Goal: Task Accomplishment & Management: Manage account settings

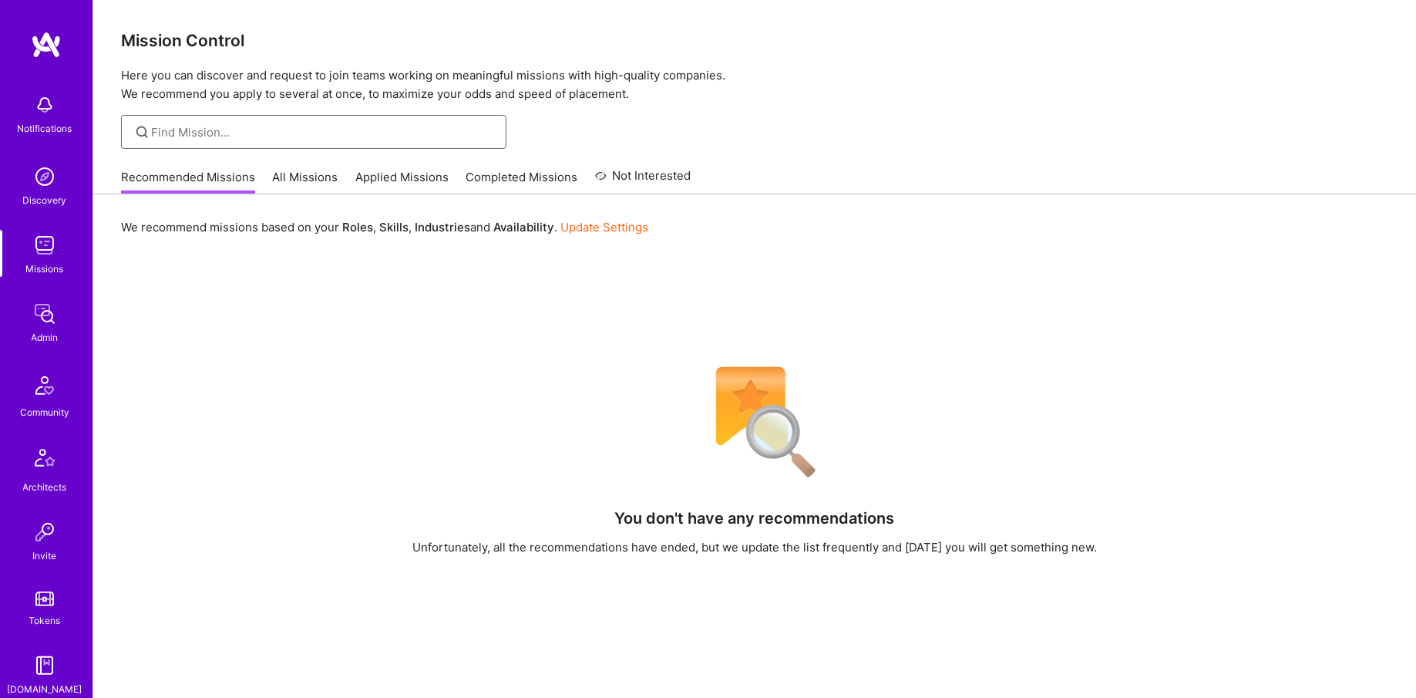
click at [241, 132] on input at bounding box center [323, 132] width 343 height 16
type input "anheuser"
click at [313, 171] on link "All Missions" at bounding box center [306, 181] width 66 height 25
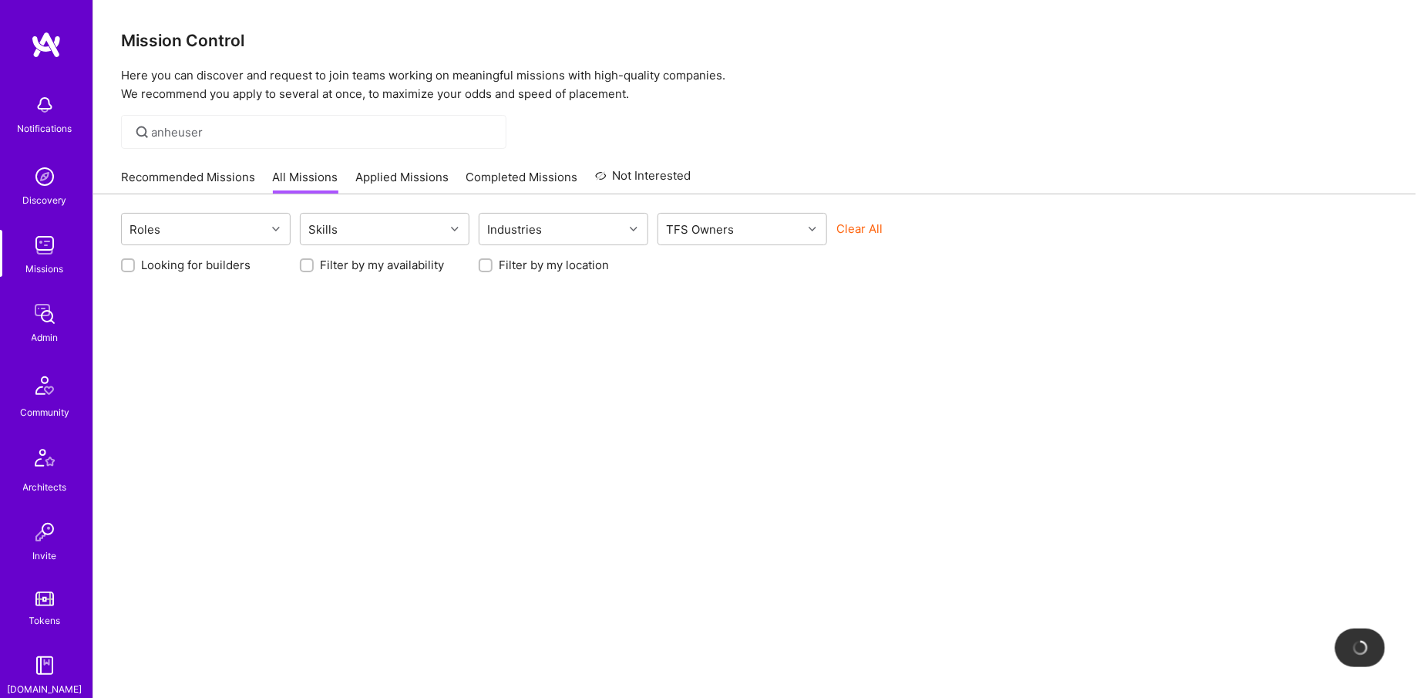
click at [290, 119] on div "anheuser" at bounding box center [313, 132] width 385 height 34
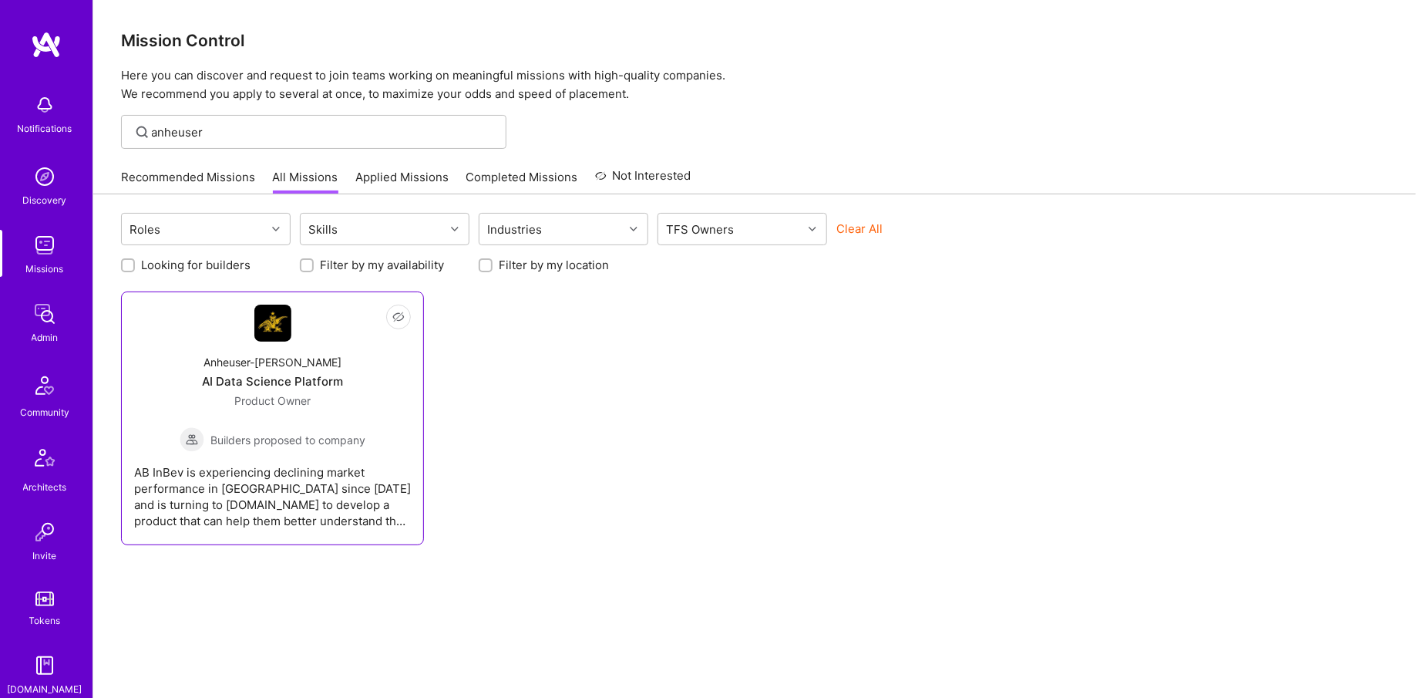
click at [281, 399] on span "Product Owner" at bounding box center [272, 400] width 76 height 13
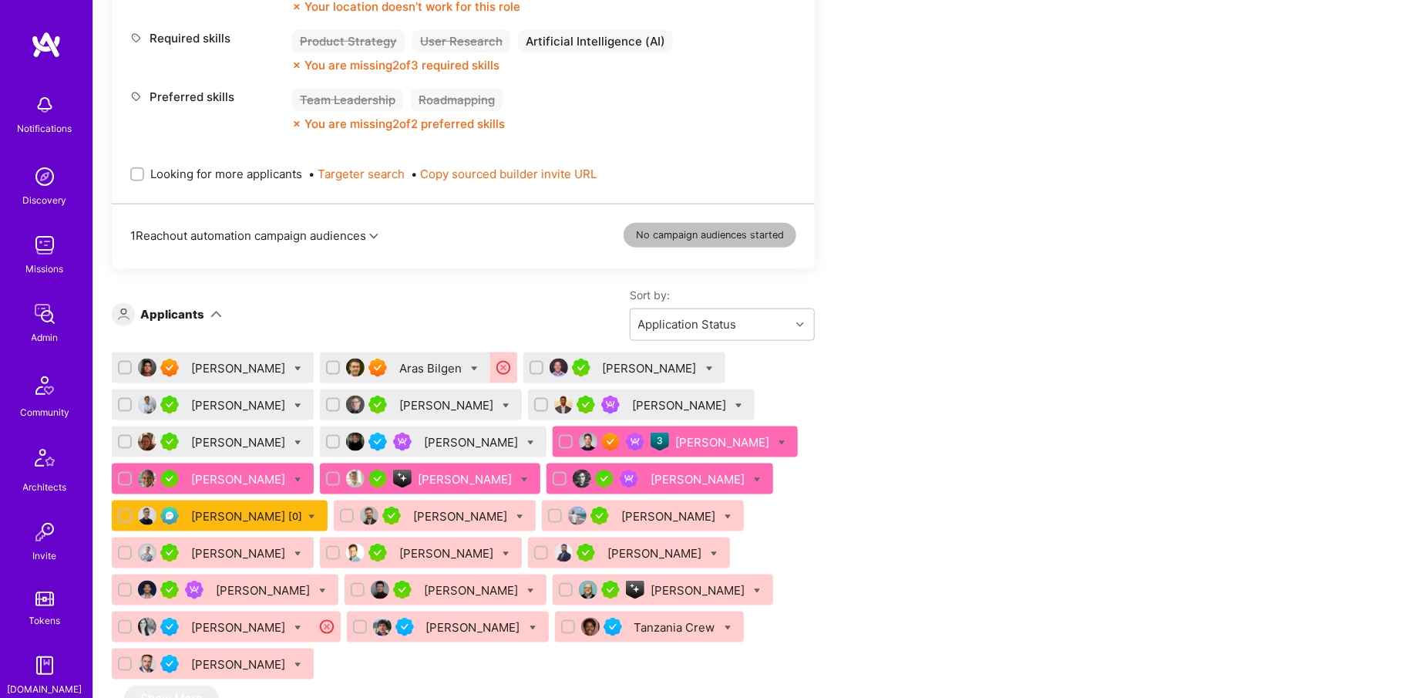
scroll to position [769, 0]
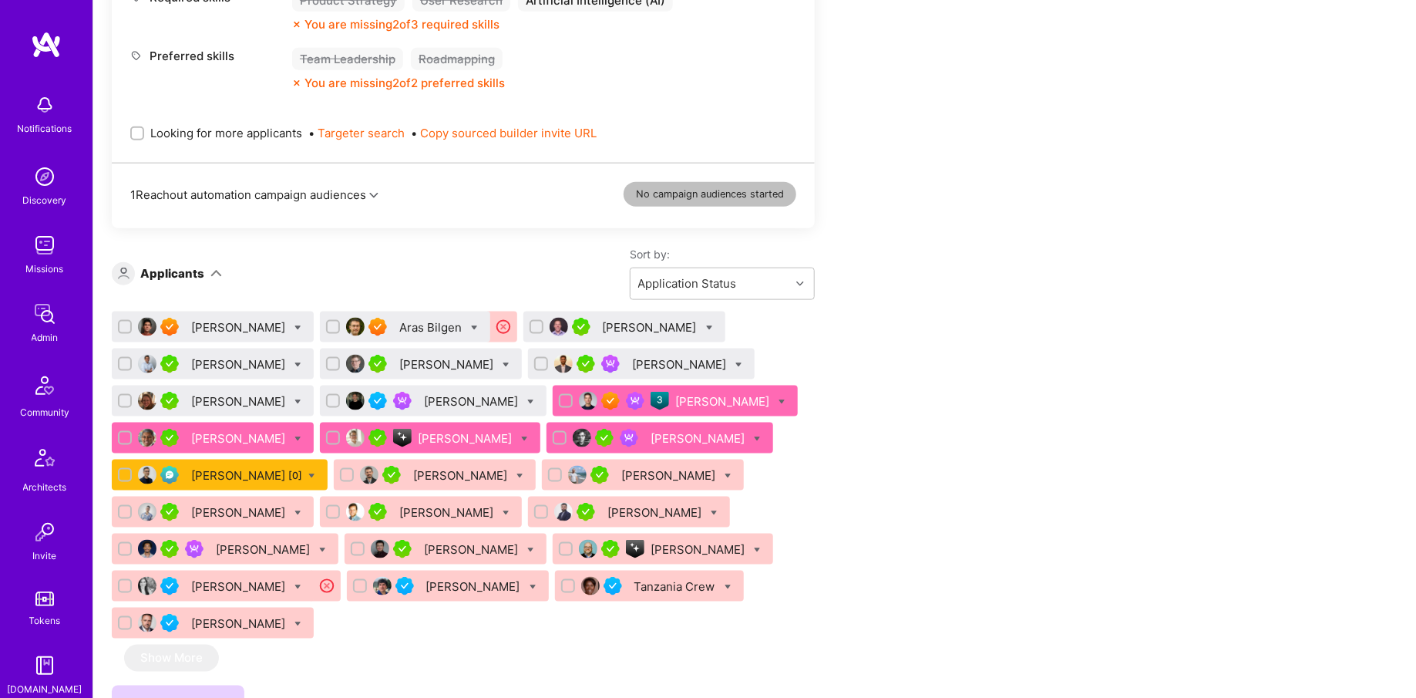
click at [754, 436] on icon at bounding box center [757, 439] width 7 height 7
checkbox input "true"
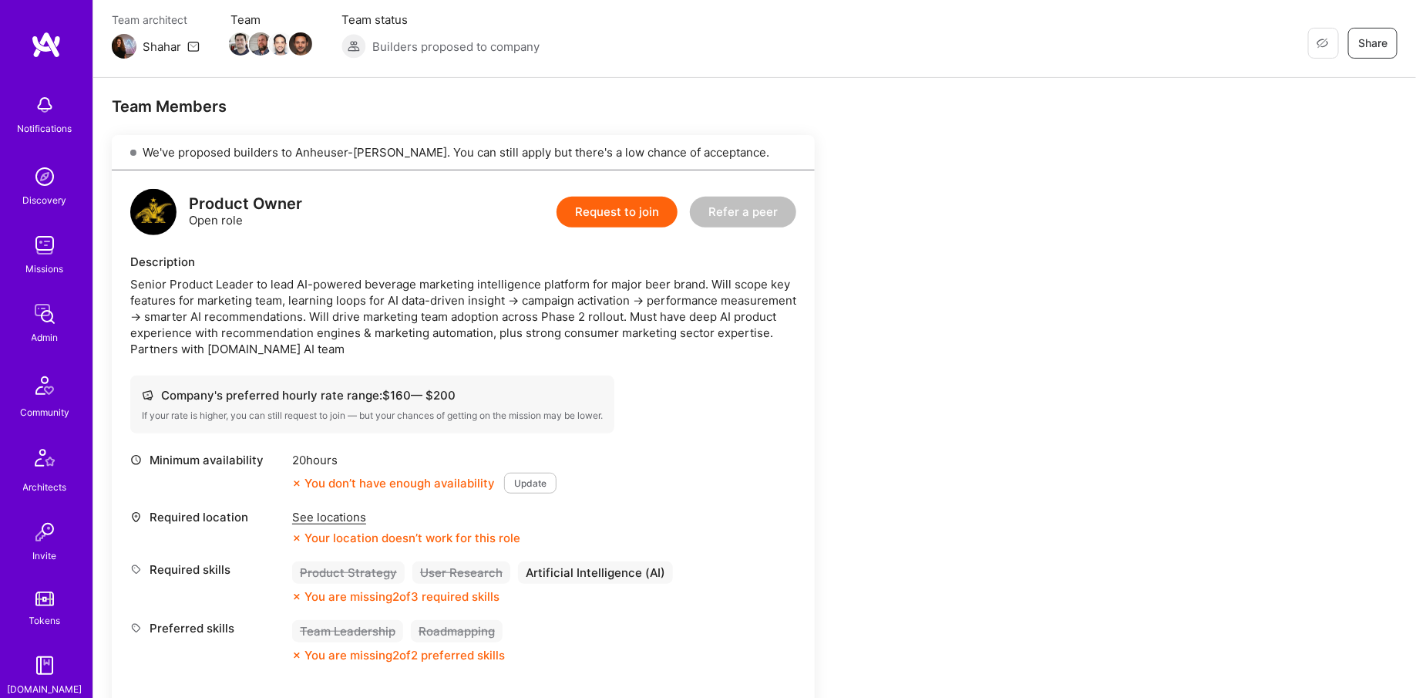
scroll to position [0, 0]
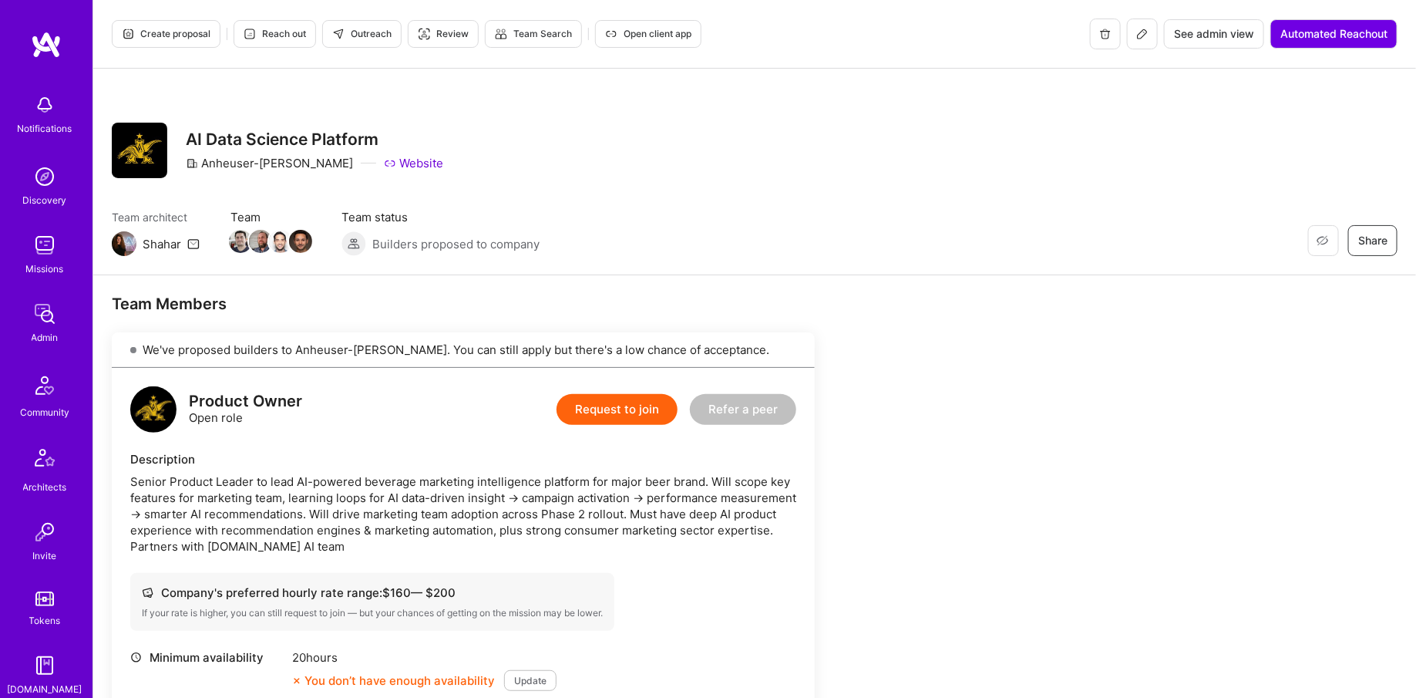
click at [1210, 35] on span "See admin view" at bounding box center [1214, 33] width 80 height 15
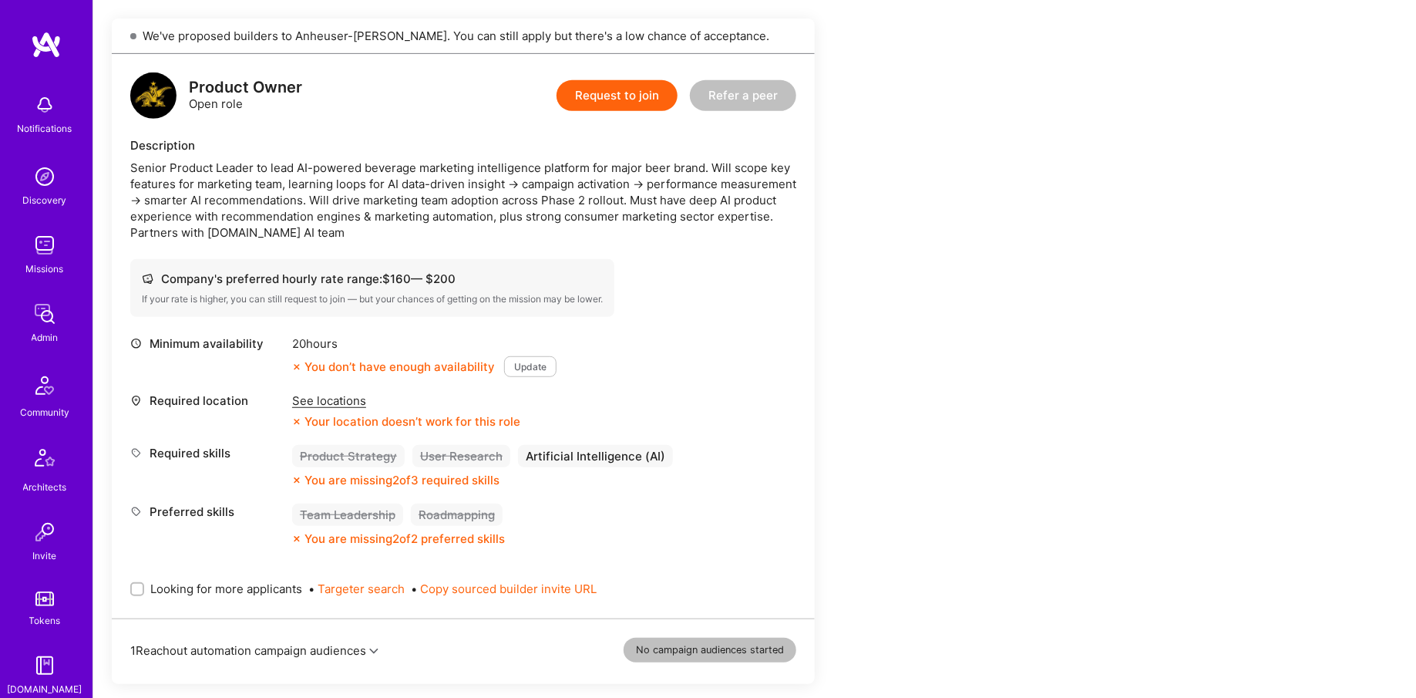
scroll to position [321, 0]
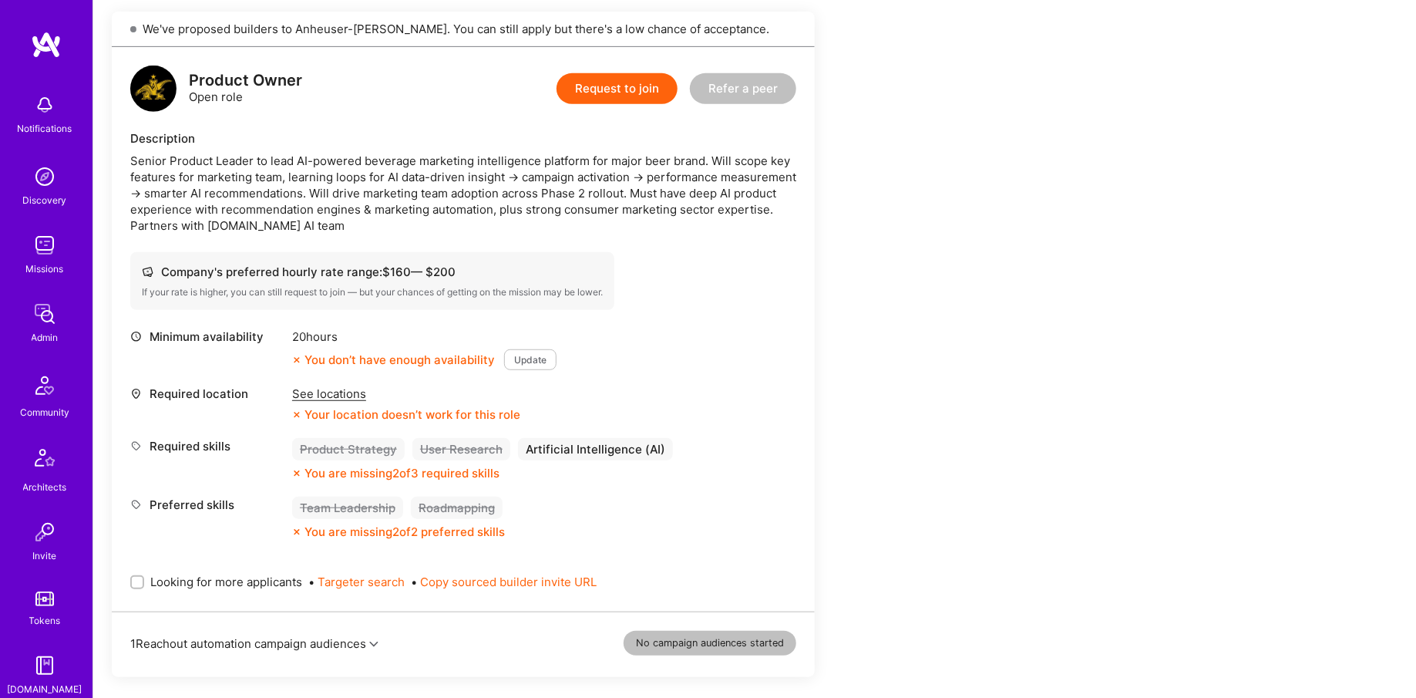
click at [393, 646] on div "1 Reachout automation campaign audiences No campaign audiences started" at bounding box center [463, 635] width 703 height 46
click at [384, 645] on div "1 Reachout automation campaign audiences No campaign audiences started" at bounding box center [463, 635] width 703 height 46
click at [372, 641] on button "1 Reachout automation campaign audiences" at bounding box center [254, 643] width 248 height 16
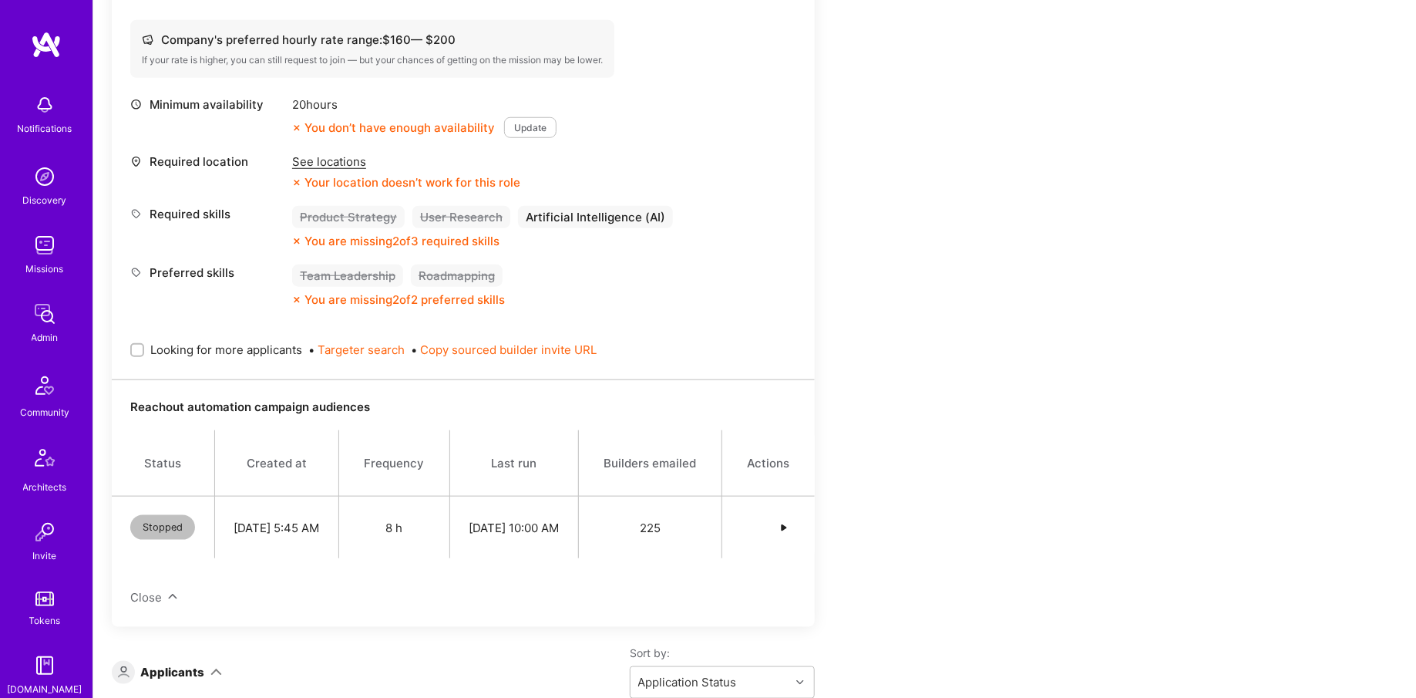
scroll to position [594, 0]
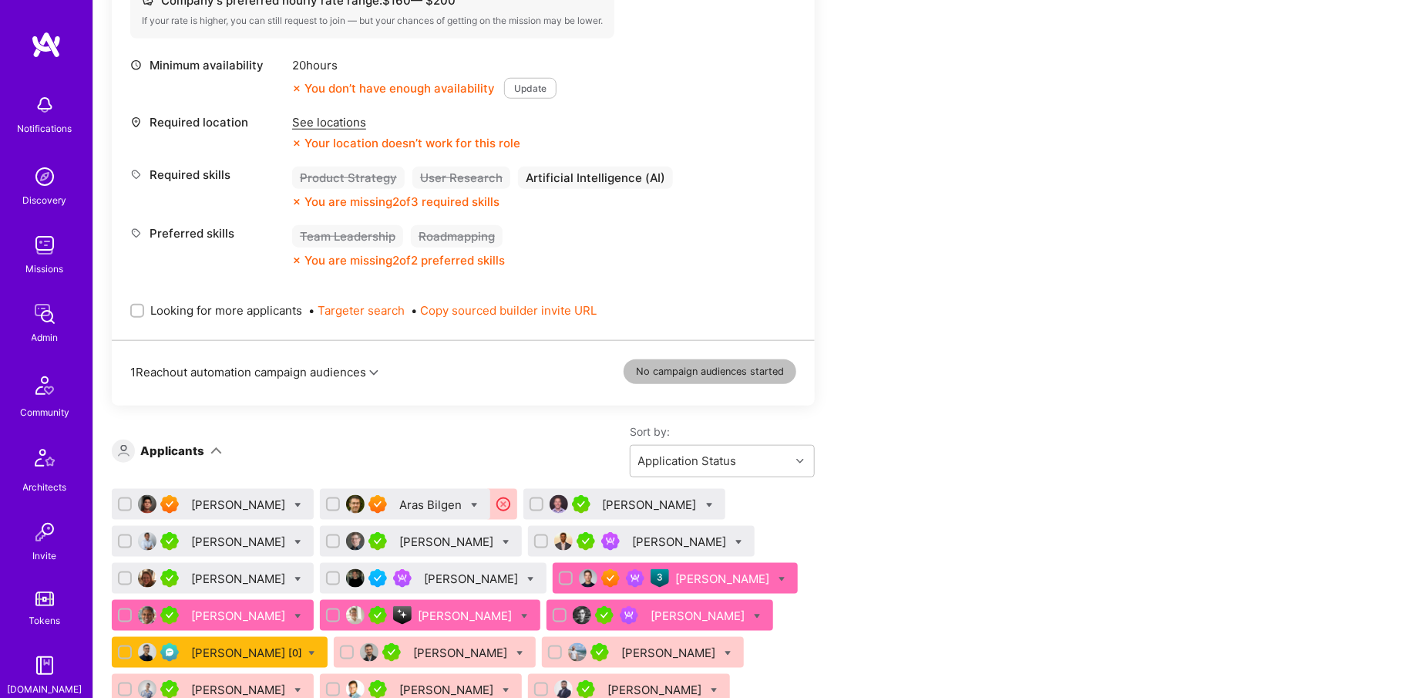
scroll to position [648, 0]
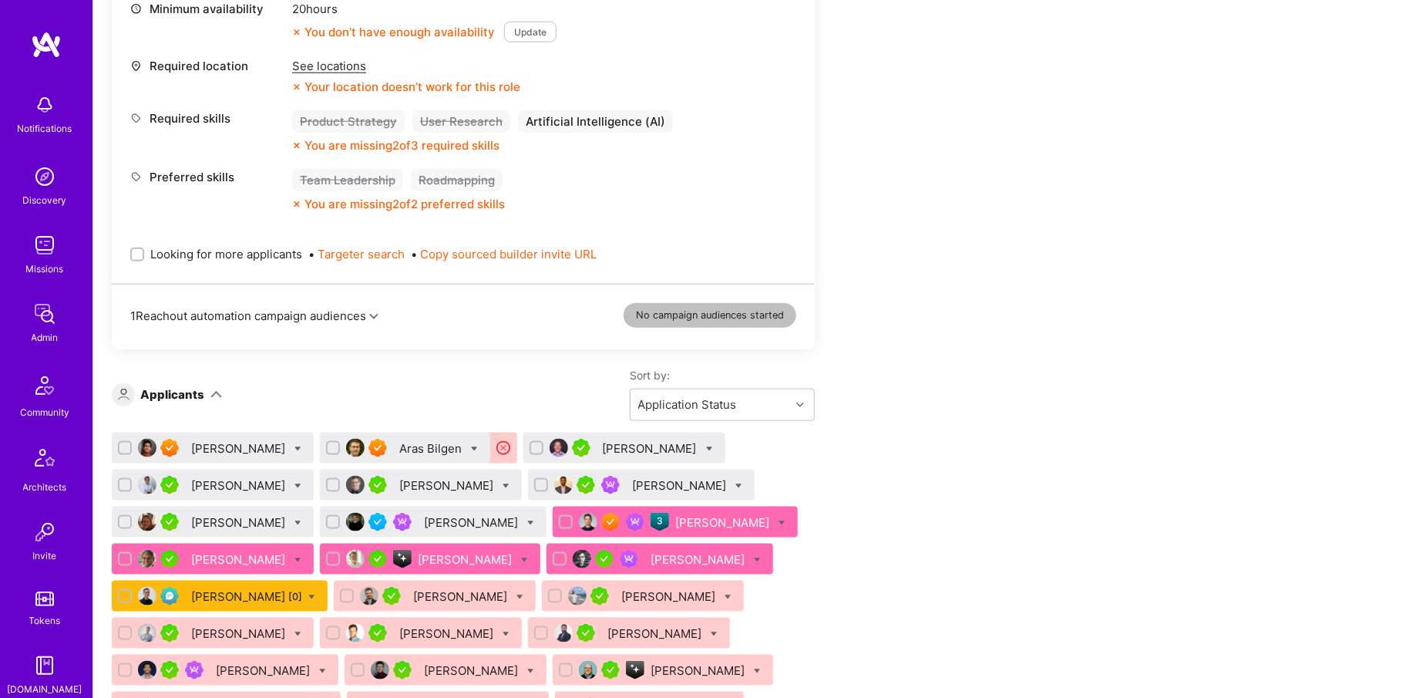
click at [701, 523] on div "Eric Lemay" at bounding box center [675, 521] width 245 height 31
click at [779, 520] on icon at bounding box center [782, 523] width 7 height 7
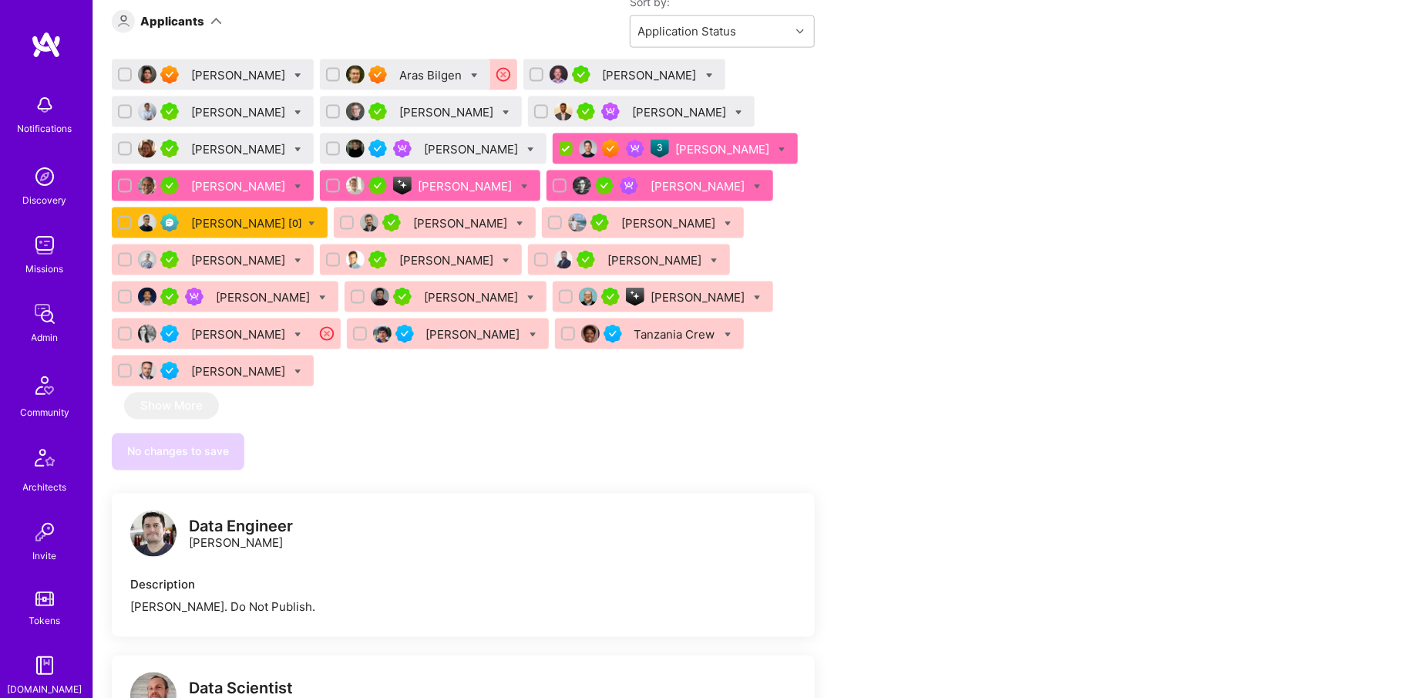
scroll to position [1022, 0]
click at [560, 147] on input "checkbox" at bounding box center [567, 149] width 14 height 14
checkbox input "false"
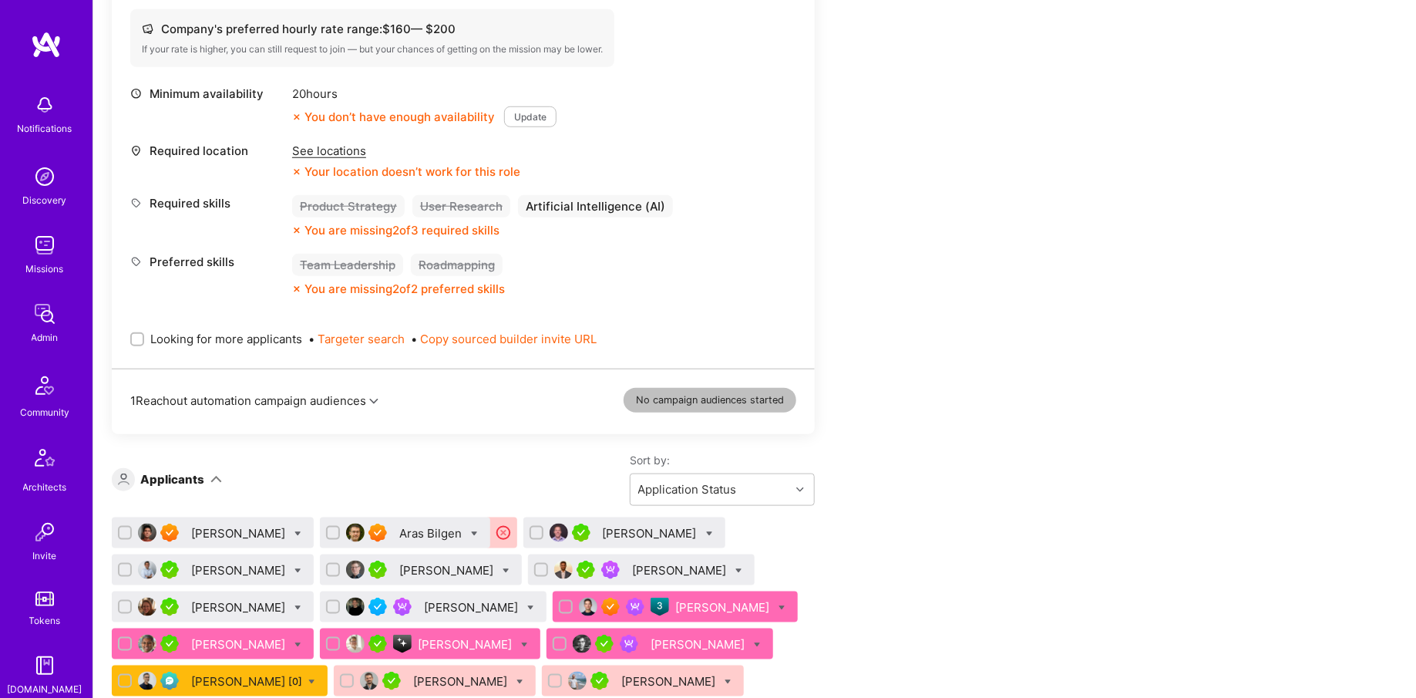
scroll to position [570, 0]
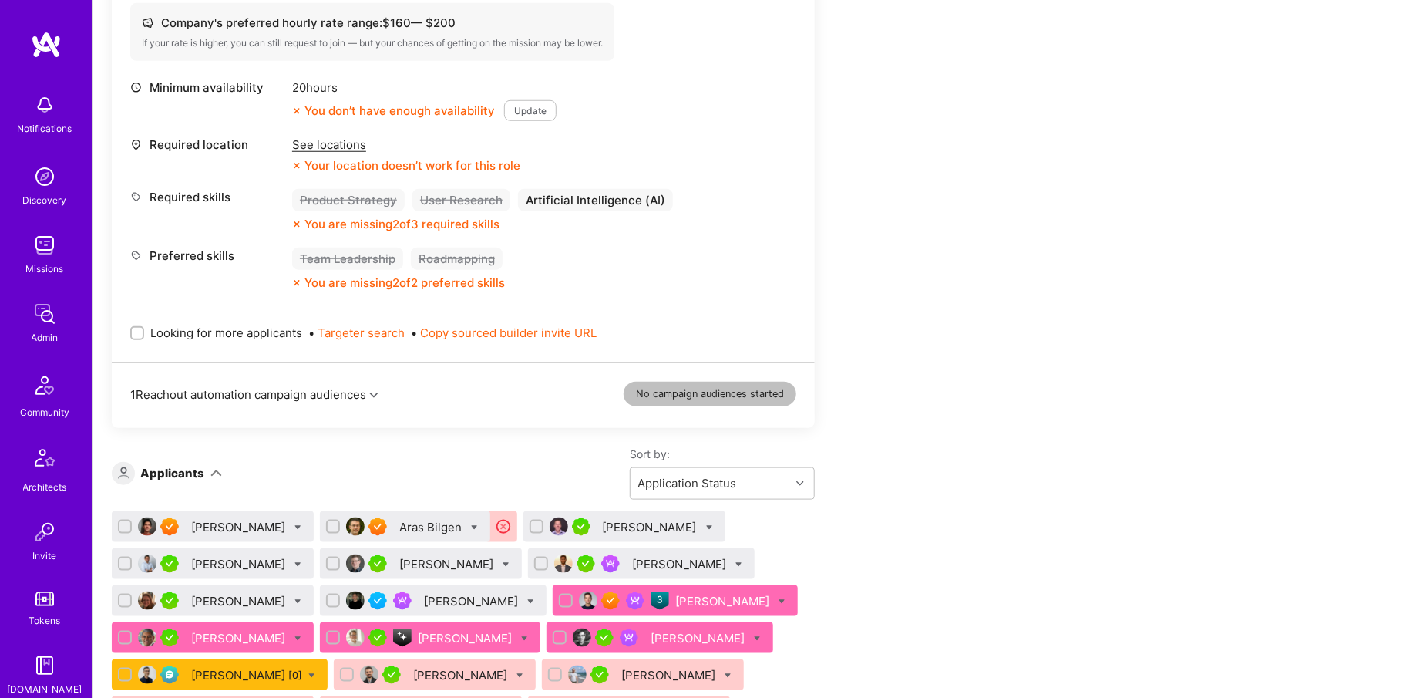
click at [675, 594] on div "Eric Lemay" at bounding box center [723, 601] width 97 height 16
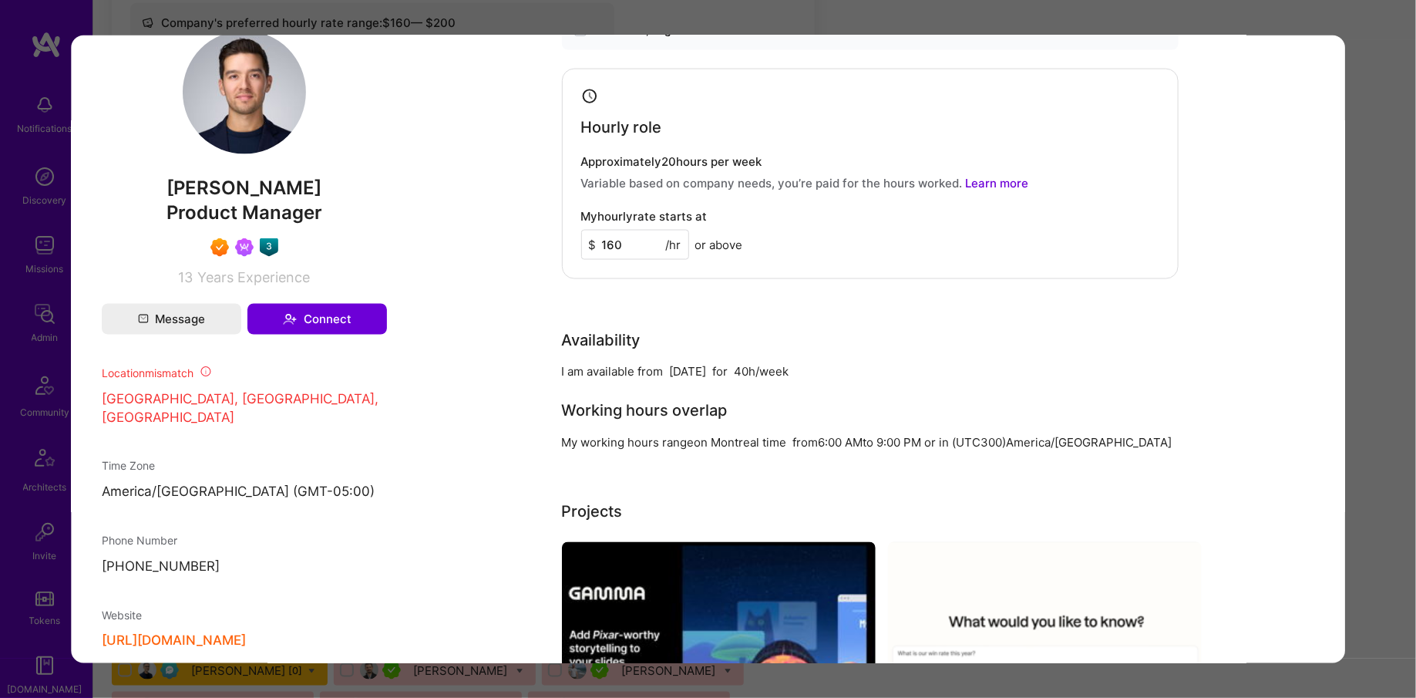
scroll to position [1069, 0]
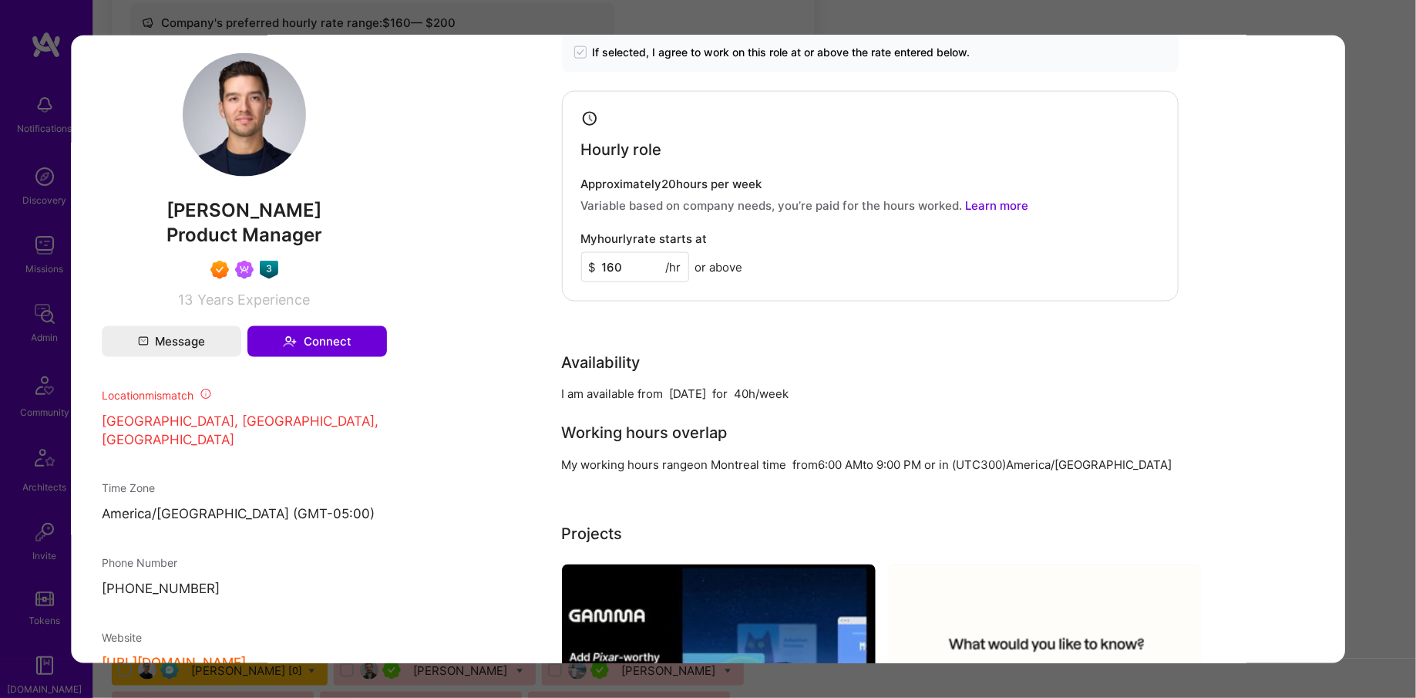
click at [257, 130] on img "modal" at bounding box center [244, 114] width 123 height 123
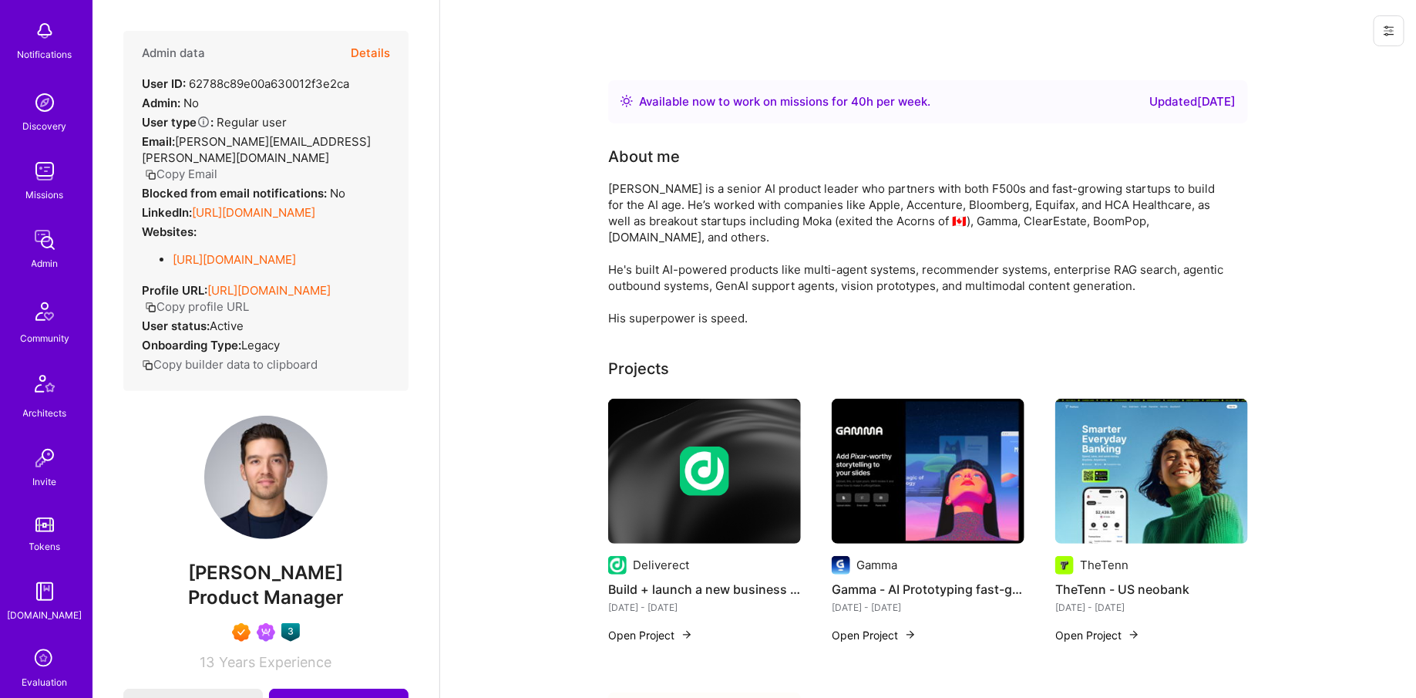
scroll to position [286, 0]
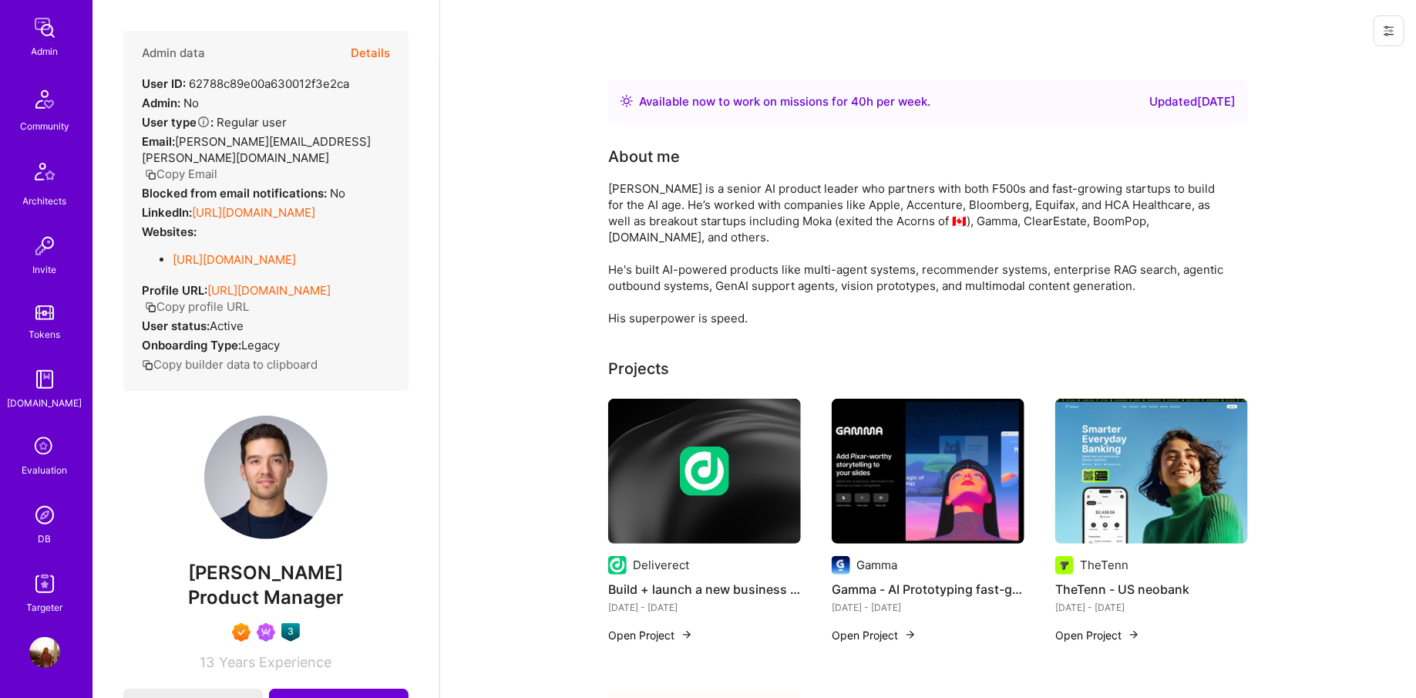
click at [45, 540] on div "DB" at bounding box center [45, 538] width 13 height 16
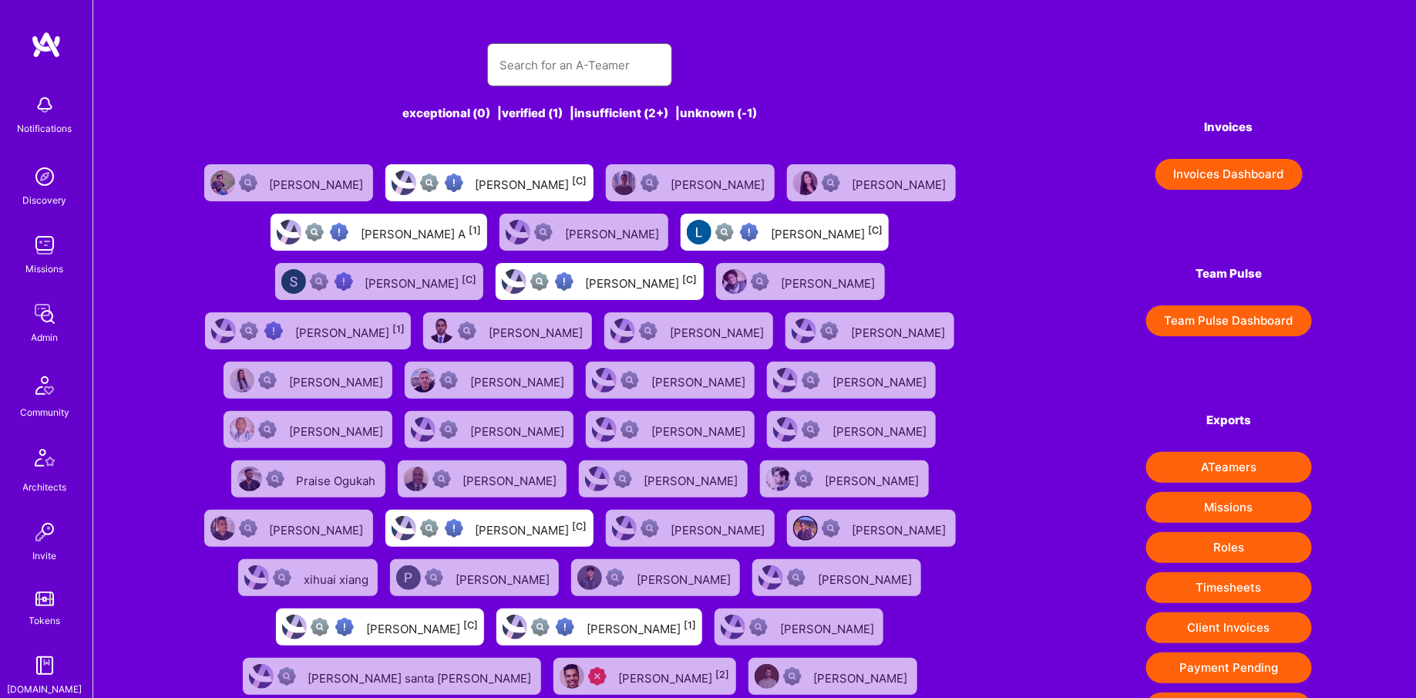
click at [607, 72] on input "text" at bounding box center [580, 64] width 160 height 39
type input "[PERSON_NAME]"
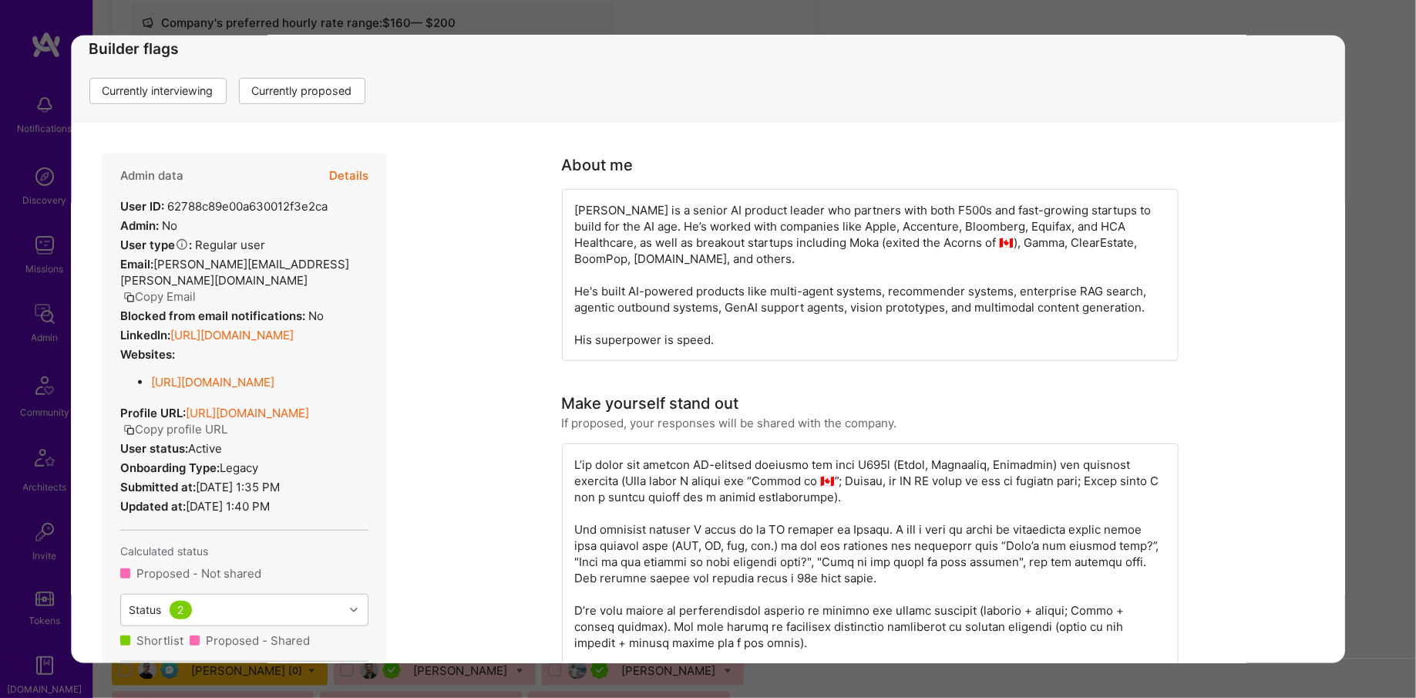
scroll to position [416, 0]
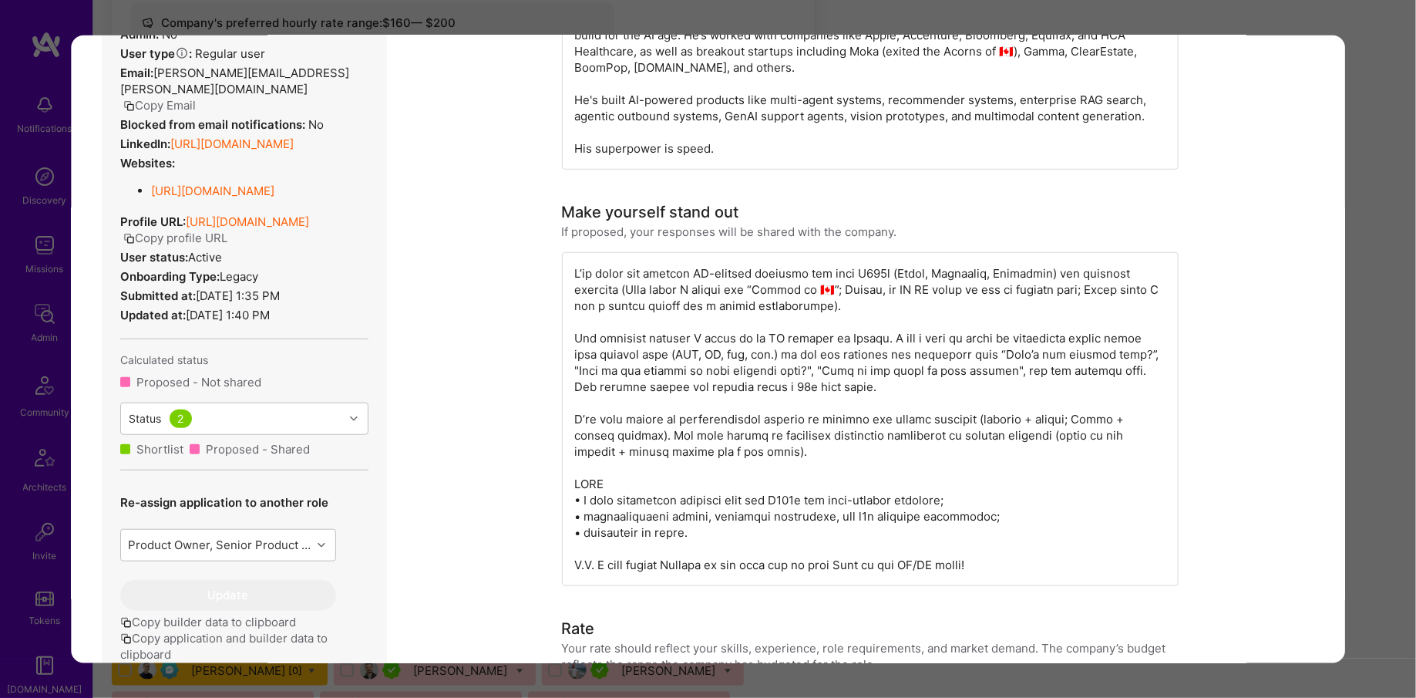
click at [49, 351] on div "Application 9 of 25 Builder Missing Requirements Required Location See location…" at bounding box center [708, 349] width 1416 height 698
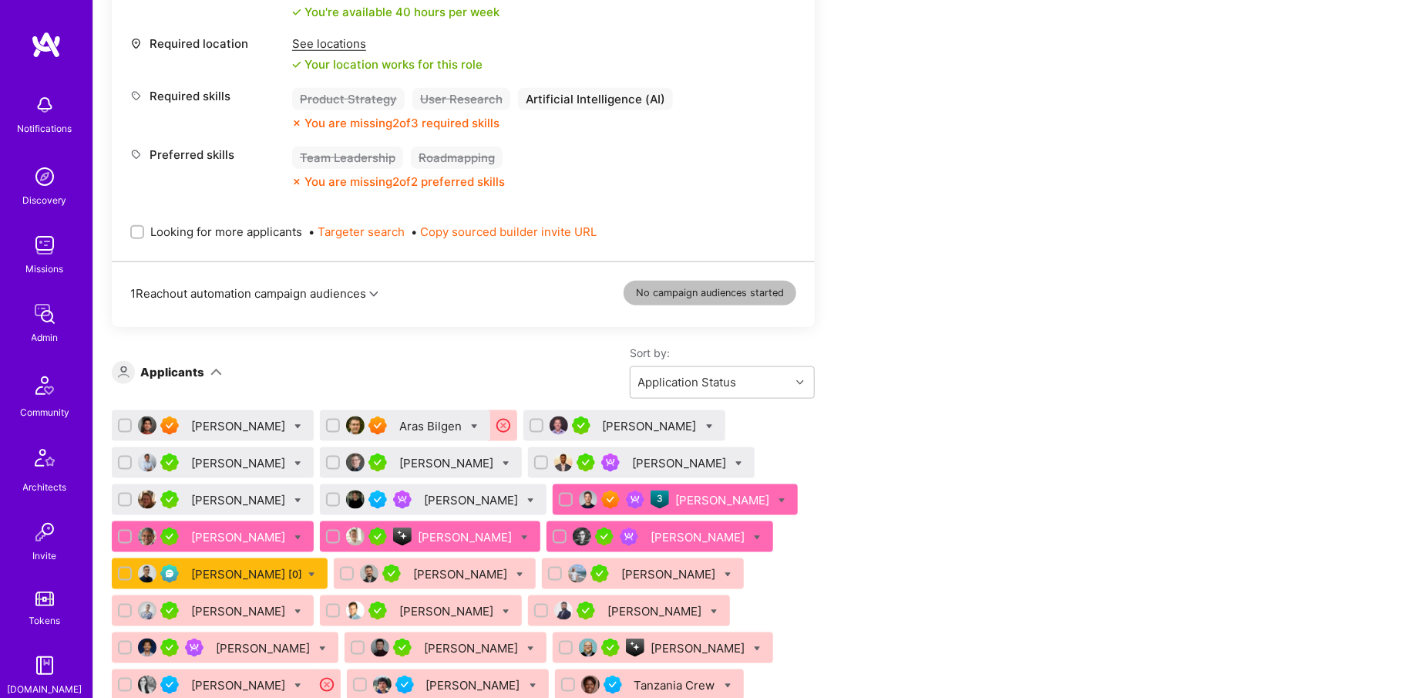
scroll to position [669, 0]
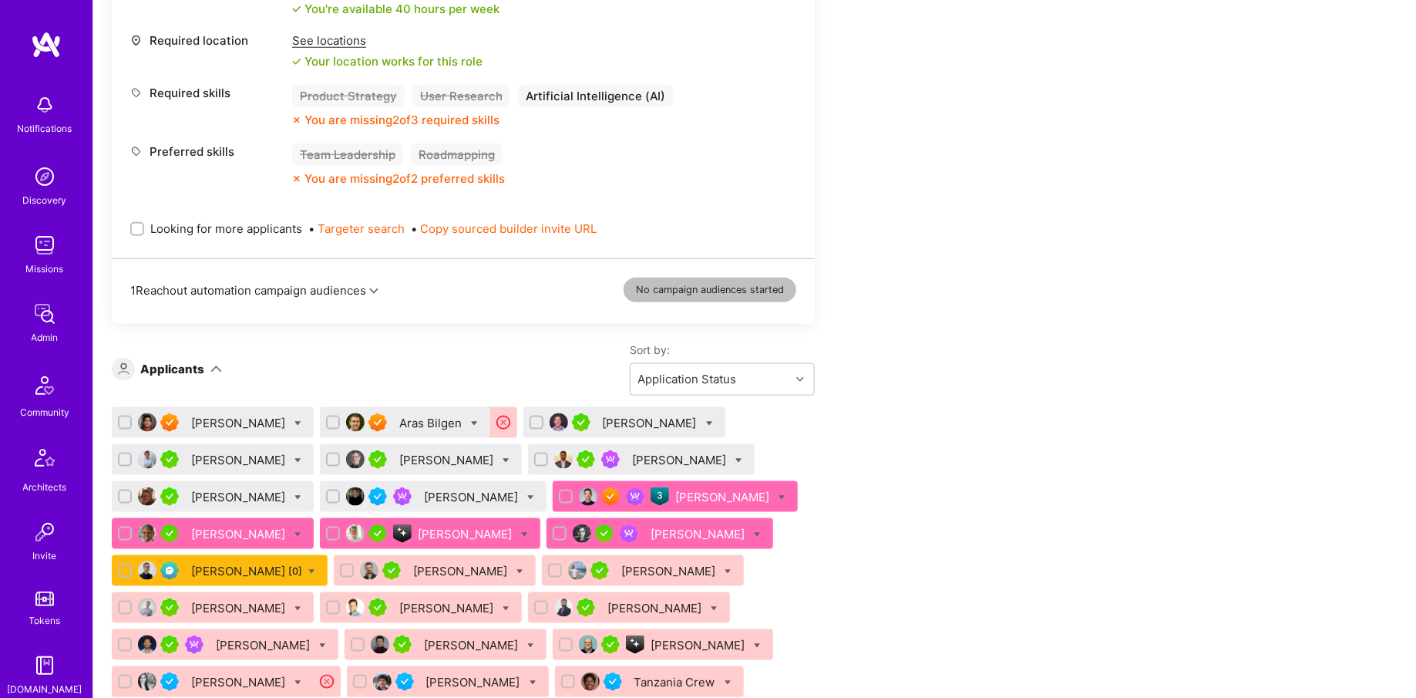
click at [252, 530] on div "Sam Somashekar" at bounding box center [239, 534] width 97 height 16
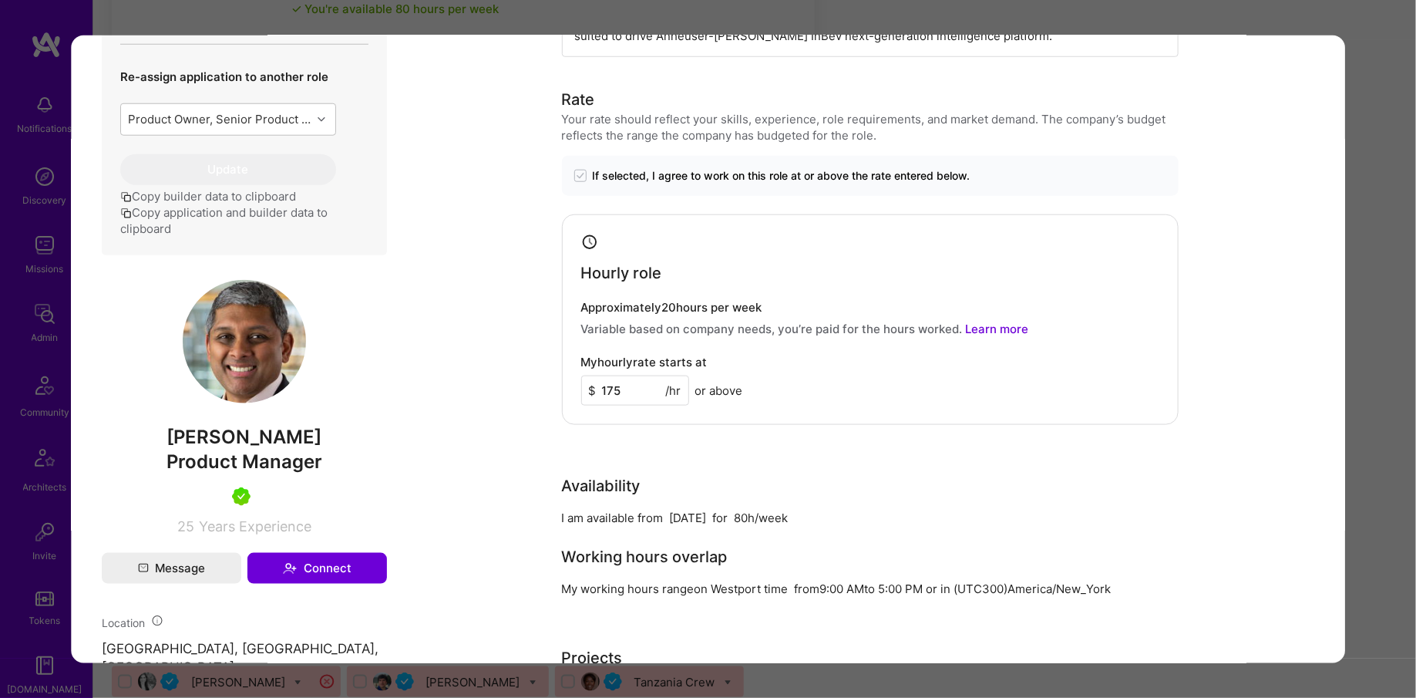
scroll to position [683, 0]
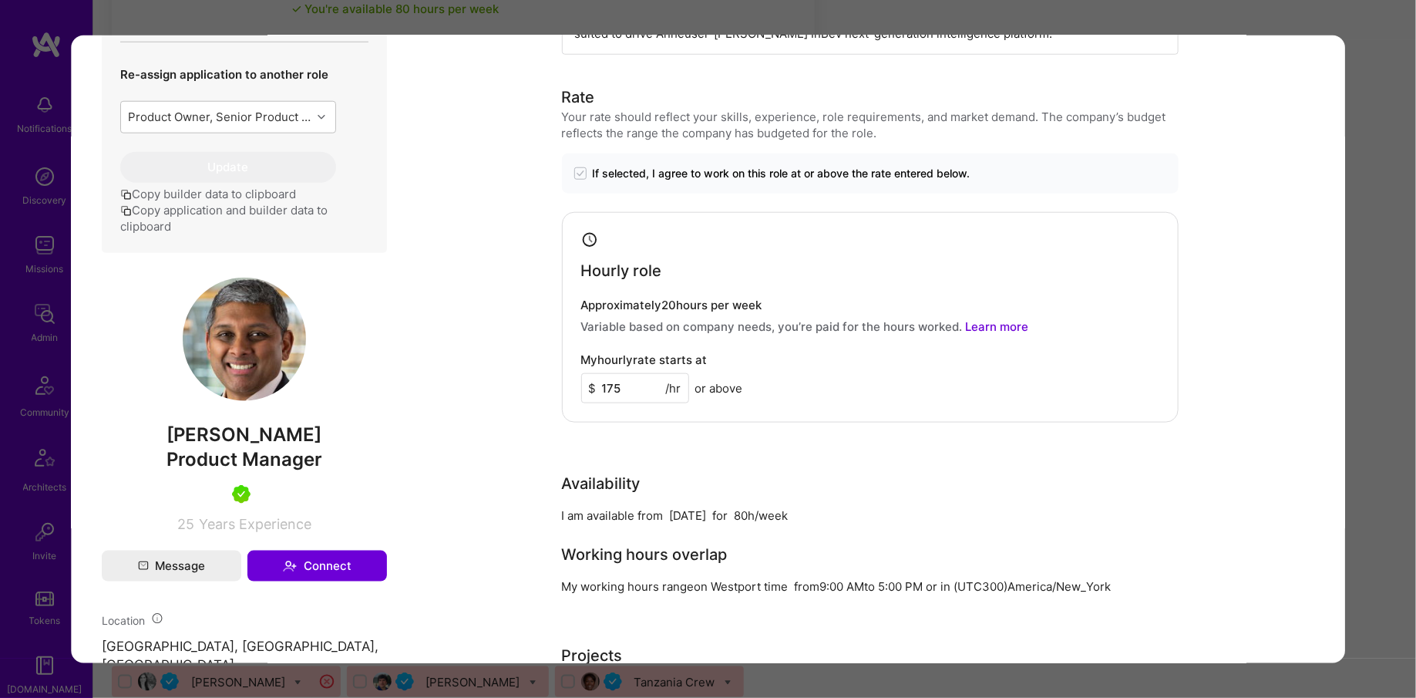
click at [224, 446] on span "Sam Somashekar" at bounding box center [244, 433] width 285 height 23
copy span "Sam Somashekar"
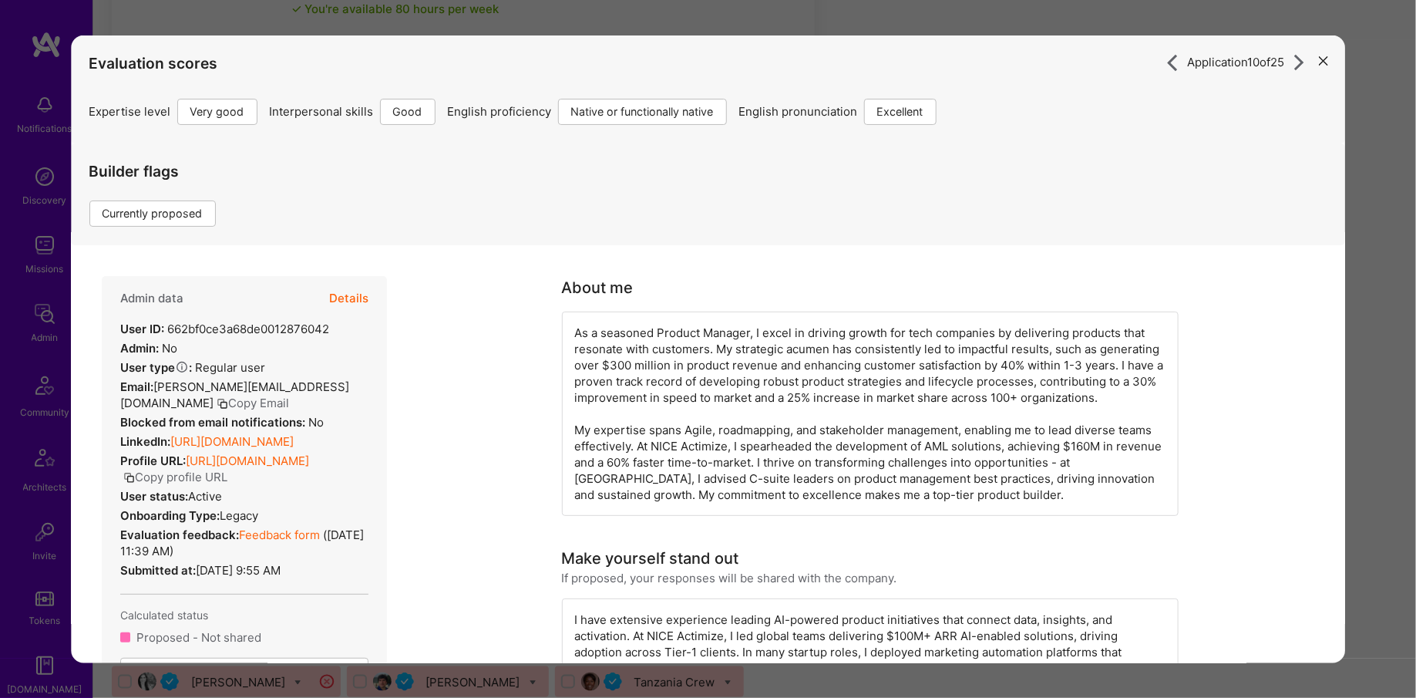
scroll to position [198, 0]
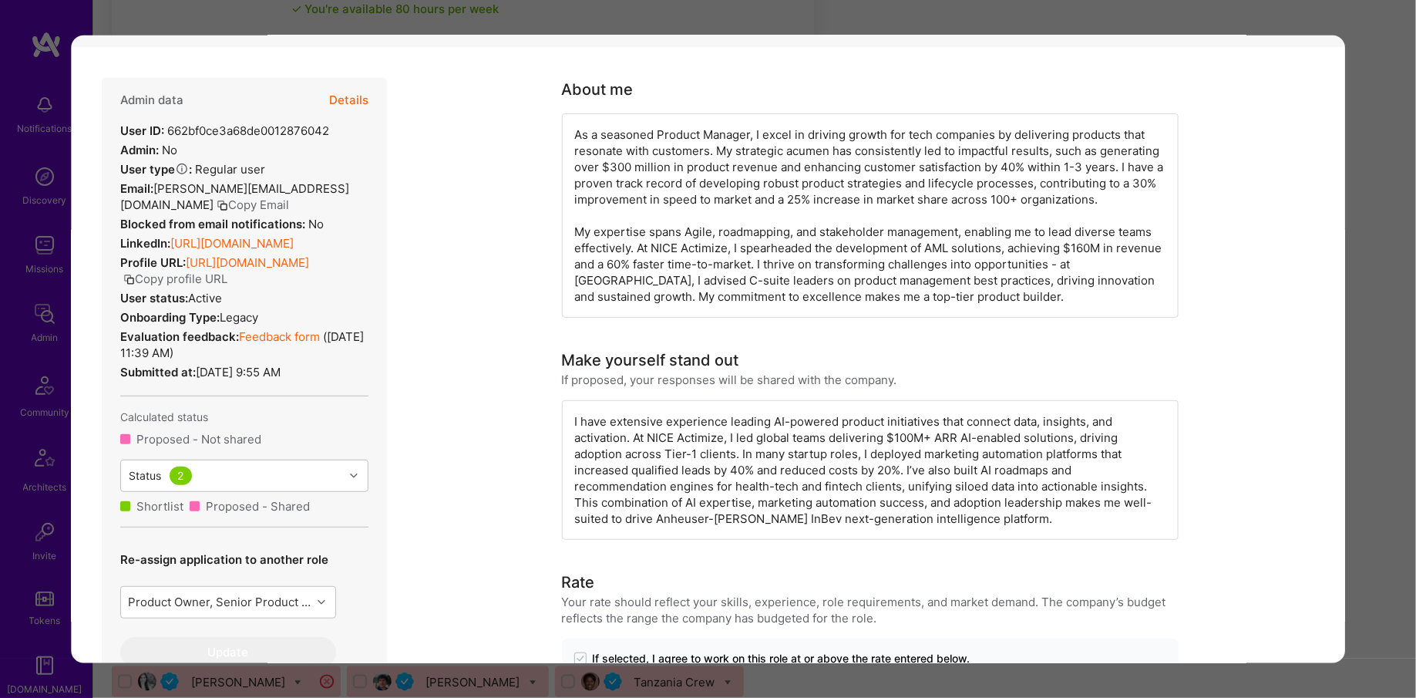
click at [12, 296] on div "Application 10 of 25 Evaluation scores Expertise level Very good Interpersonal …" at bounding box center [708, 349] width 1416 height 698
click at [1382, 140] on div "Application 10 of 25 Evaluation scores Expertise level Very good Interpersonal …" at bounding box center [708, 349] width 1416 height 698
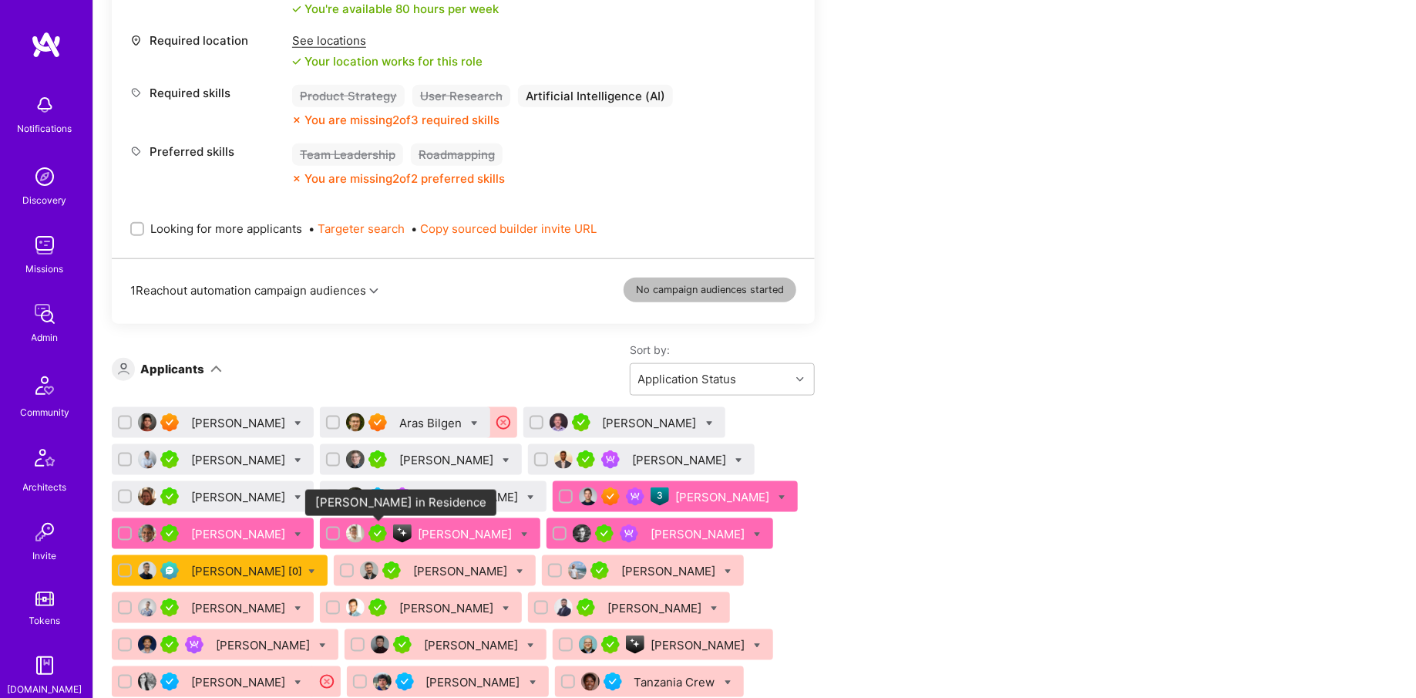
click at [375, 528] on img at bounding box center [378, 533] width 19 height 19
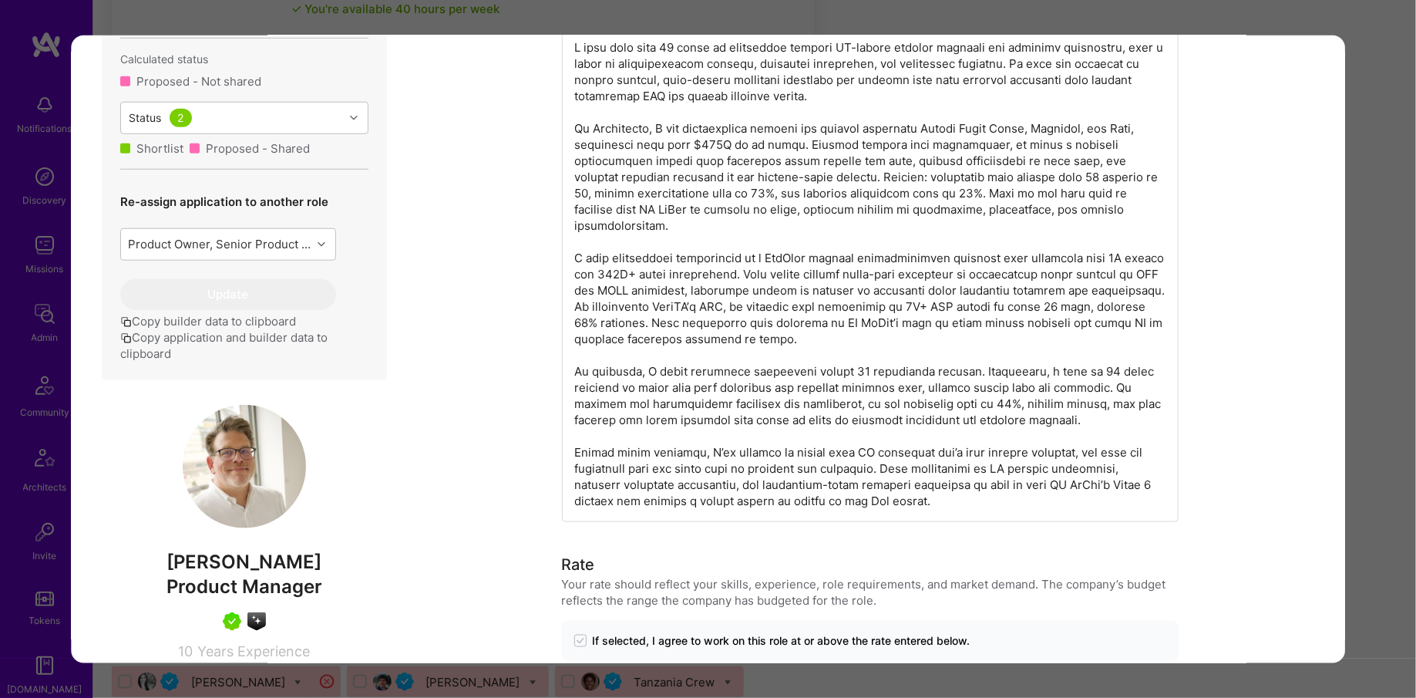
scroll to position [587, 0]
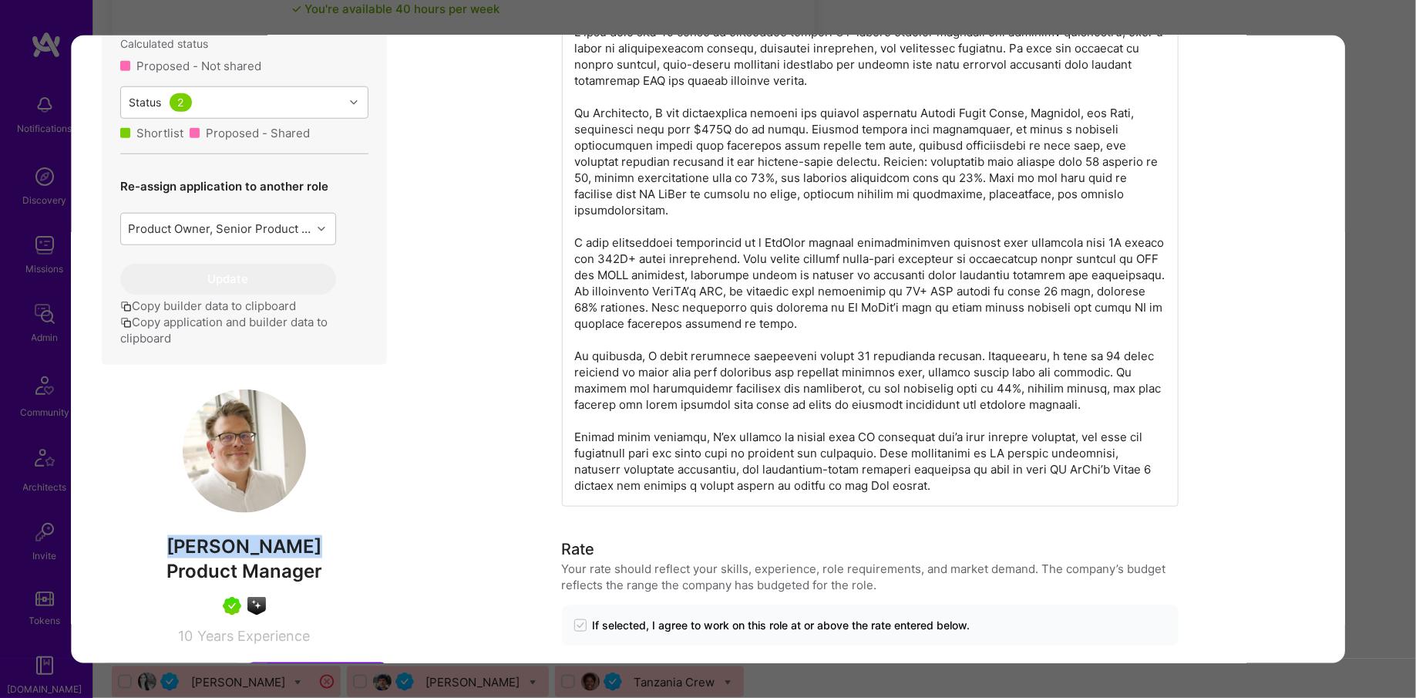
drag, startPoint x: 160, startPoint y: 538, endPoint x: 357, endPoint y: 540, distance: 197.4
click at [358, 540] on span "[PERSON_NAME]" at bounding box center [244, 545] width 285 height 23
copy span "[PERSON_NAME]"
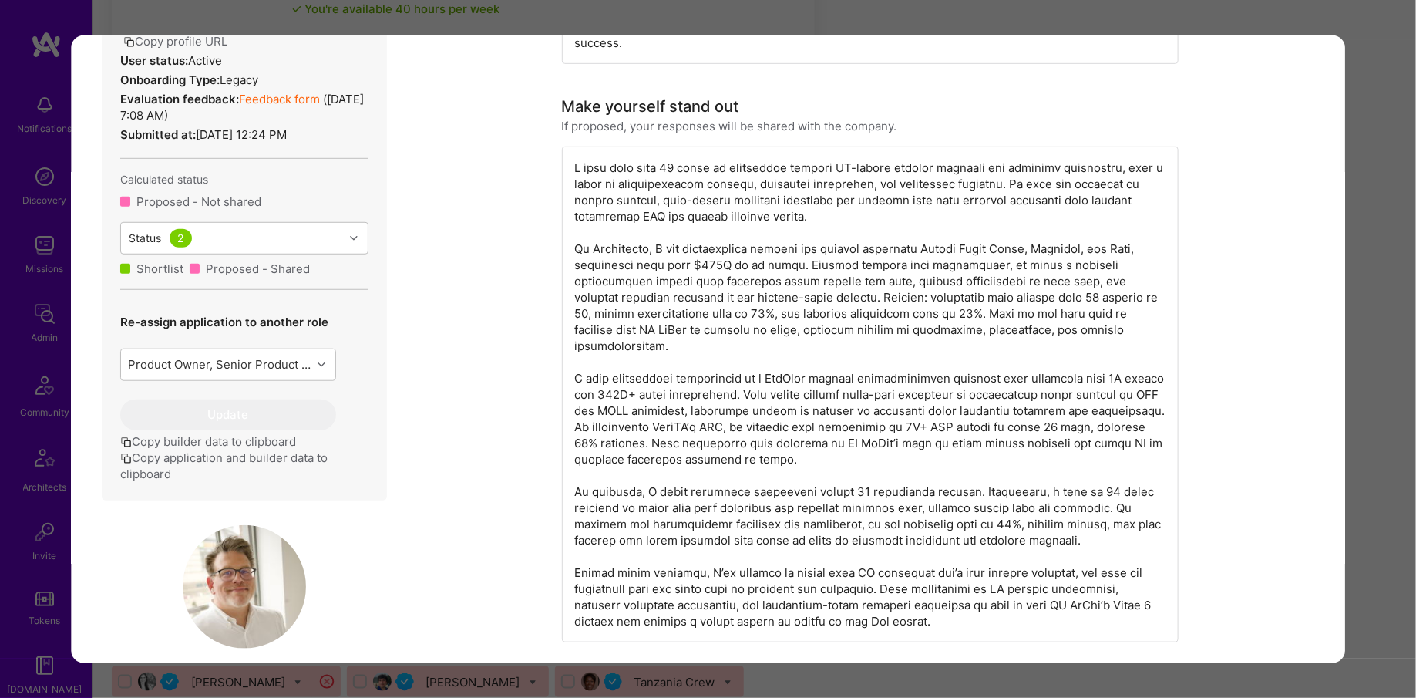
scroll to position [442, 0]
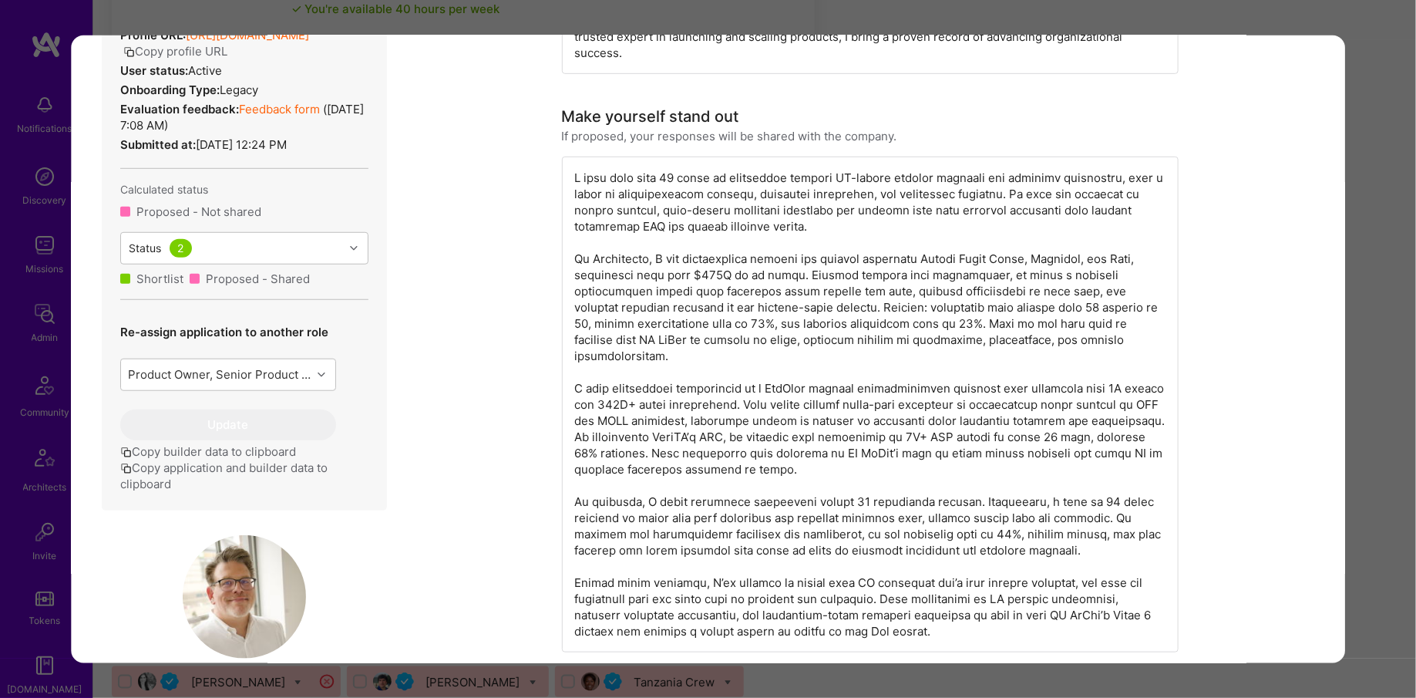
click at [25, 318] on div "Application 11 of 25 Evaluation scores Expertise level Very good Interpersonal …" at bounding box center [708, 349] width 1416 height 698
click at [1392, 29] on div "Application 11 of 25 Evaluation scores Expertise level Very good Interpersonal …" at bounding box center [708, 349] width 1416 height 698
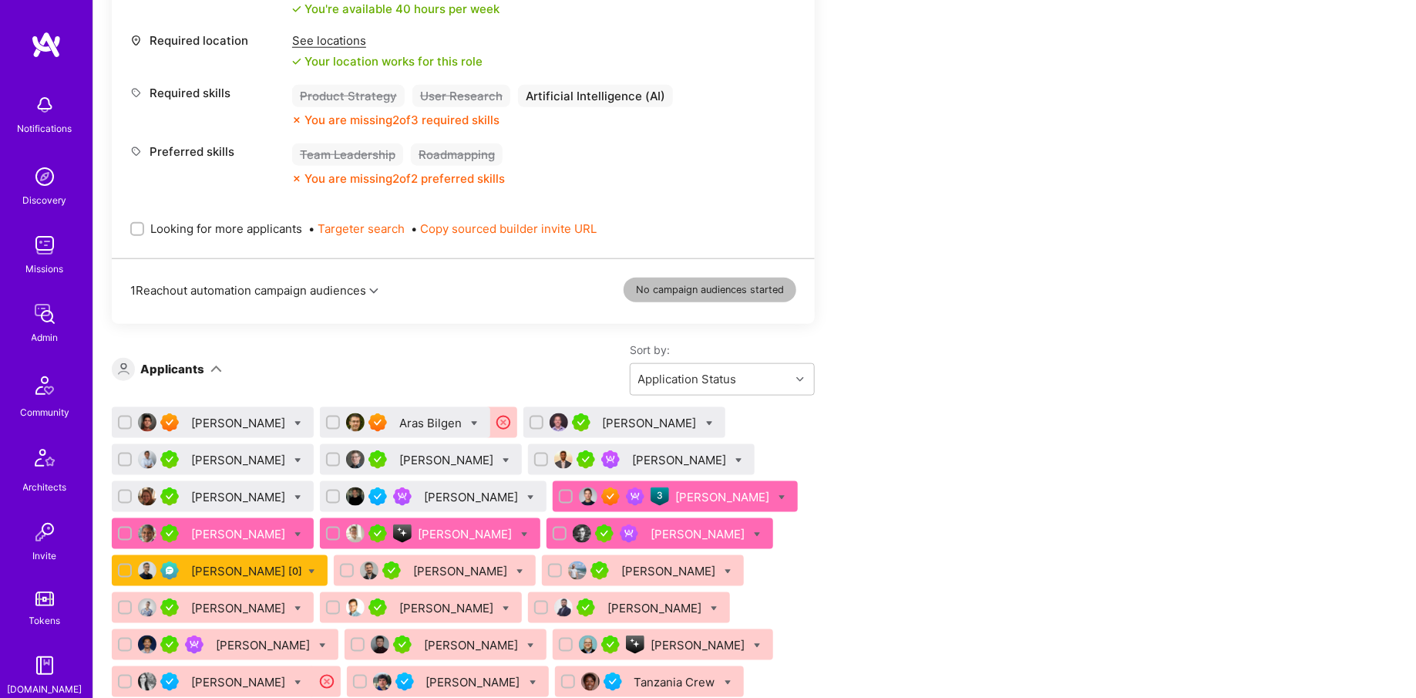
click at [682, 535] on div "Shawn Jones" at bounding box center [699, 534] width 97 height 16
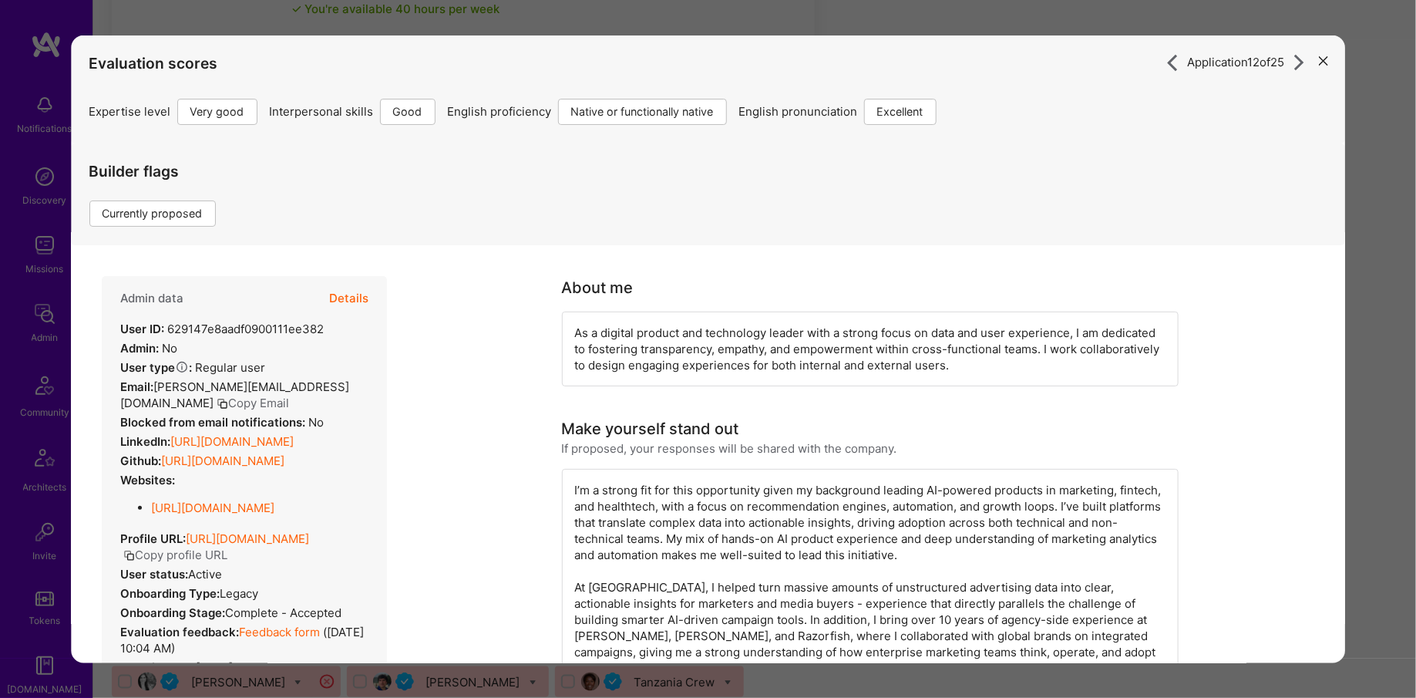
click at [220, 562] on button "Copy profile URL" at bounding box center [175, 554] width 104 height 16
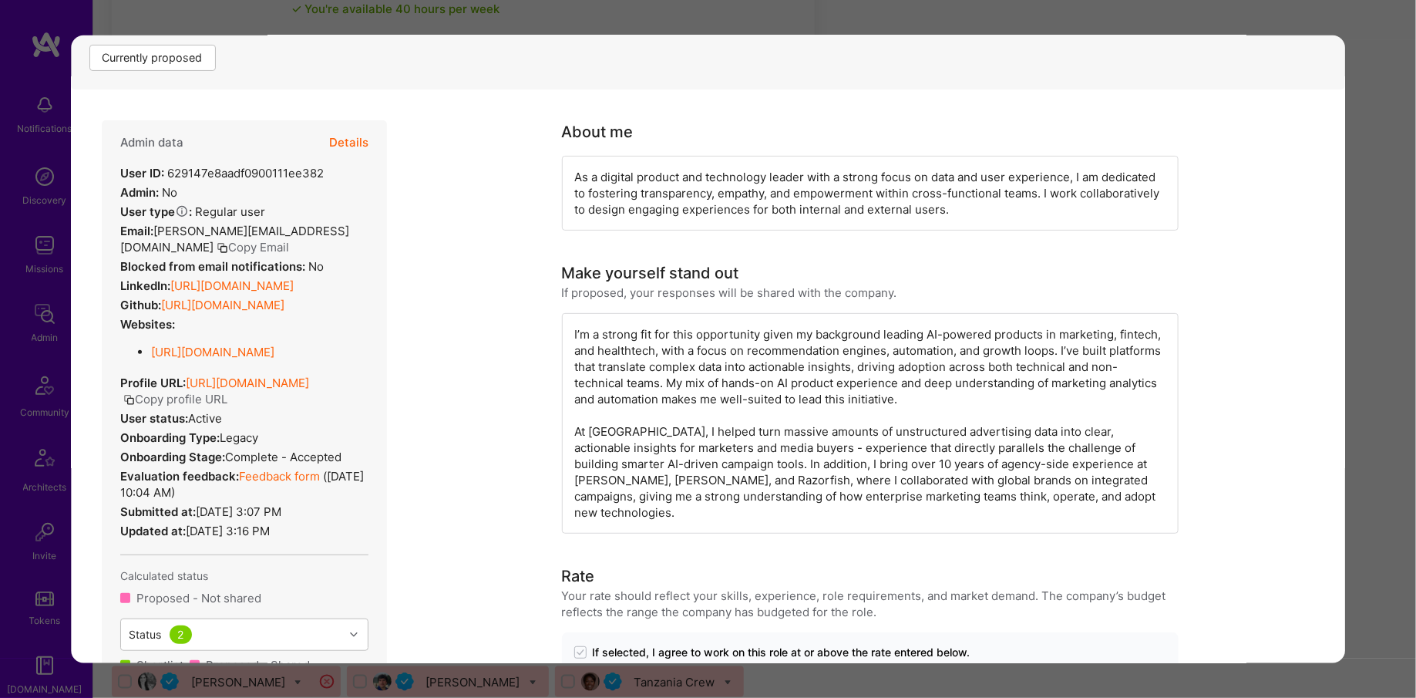
scroll to position [158, 0]
click at [5, 210] on div "Application 12 of 25 Evaluation scores Expertise level Very good Interpersonal …" at bounding box center [708, 349] width 1416 height 698
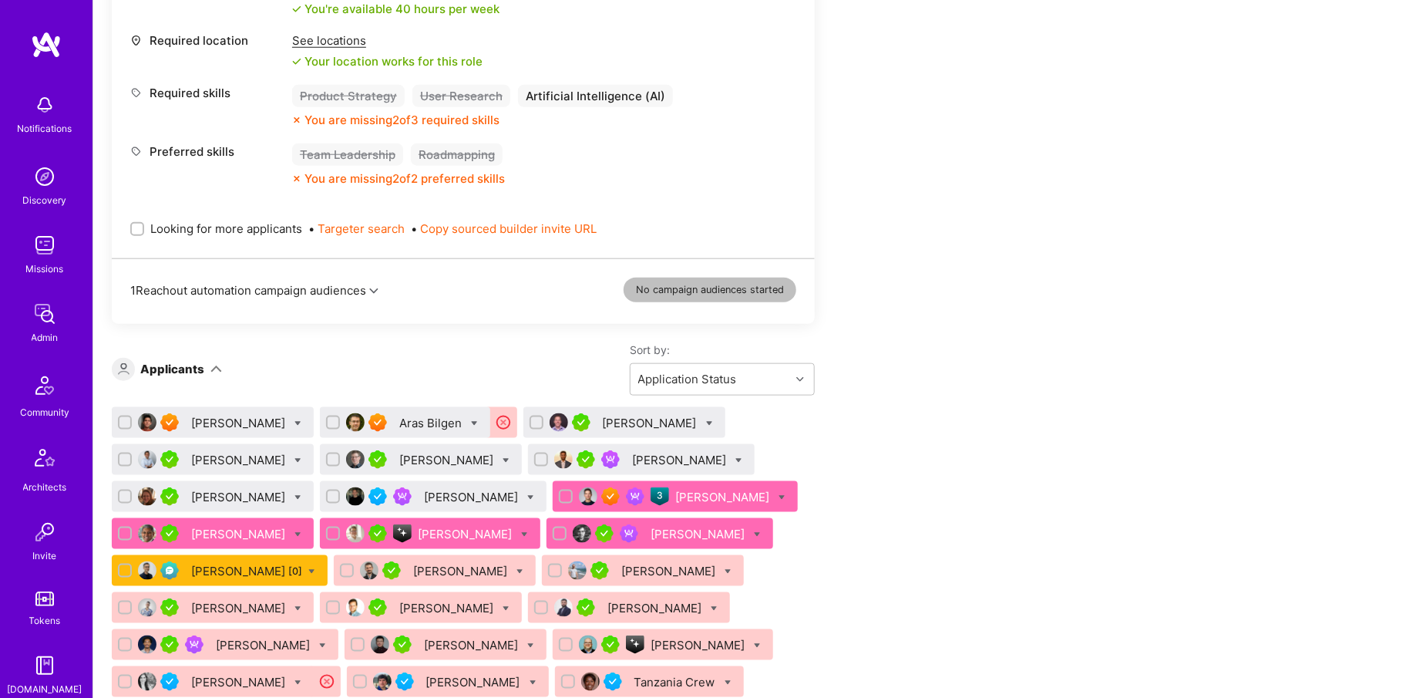
click at [52, 322] on img at bounding box center [44, 313] width 31 height 31
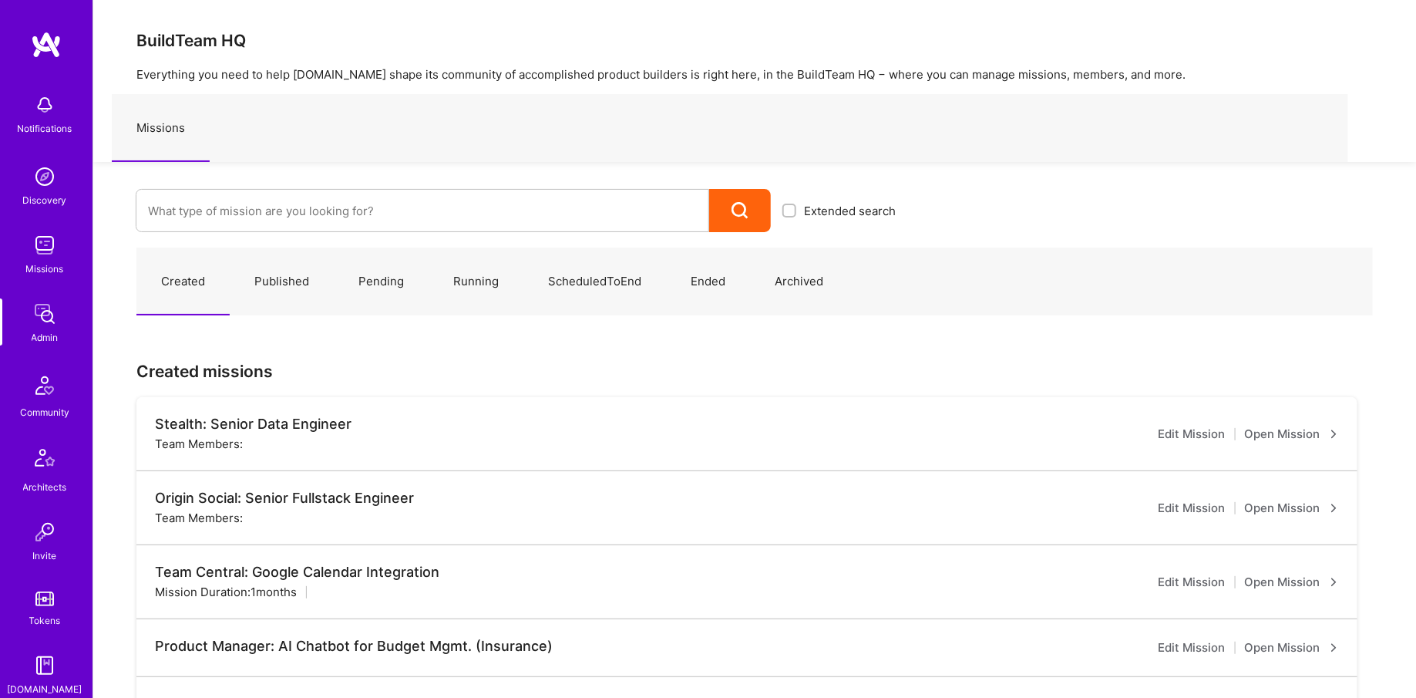
scroll to position [286, 0]
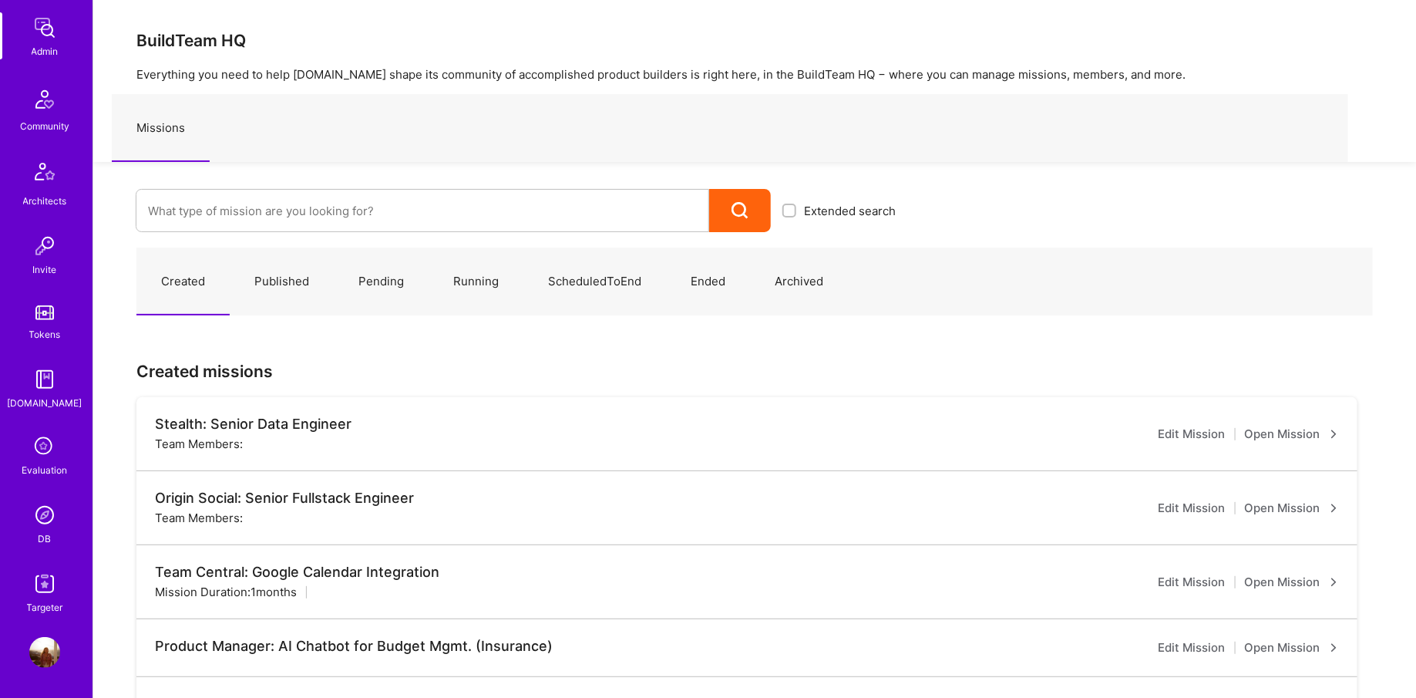
click at [42, 524] on img at bounding box center [44, 515] width 31 height 31
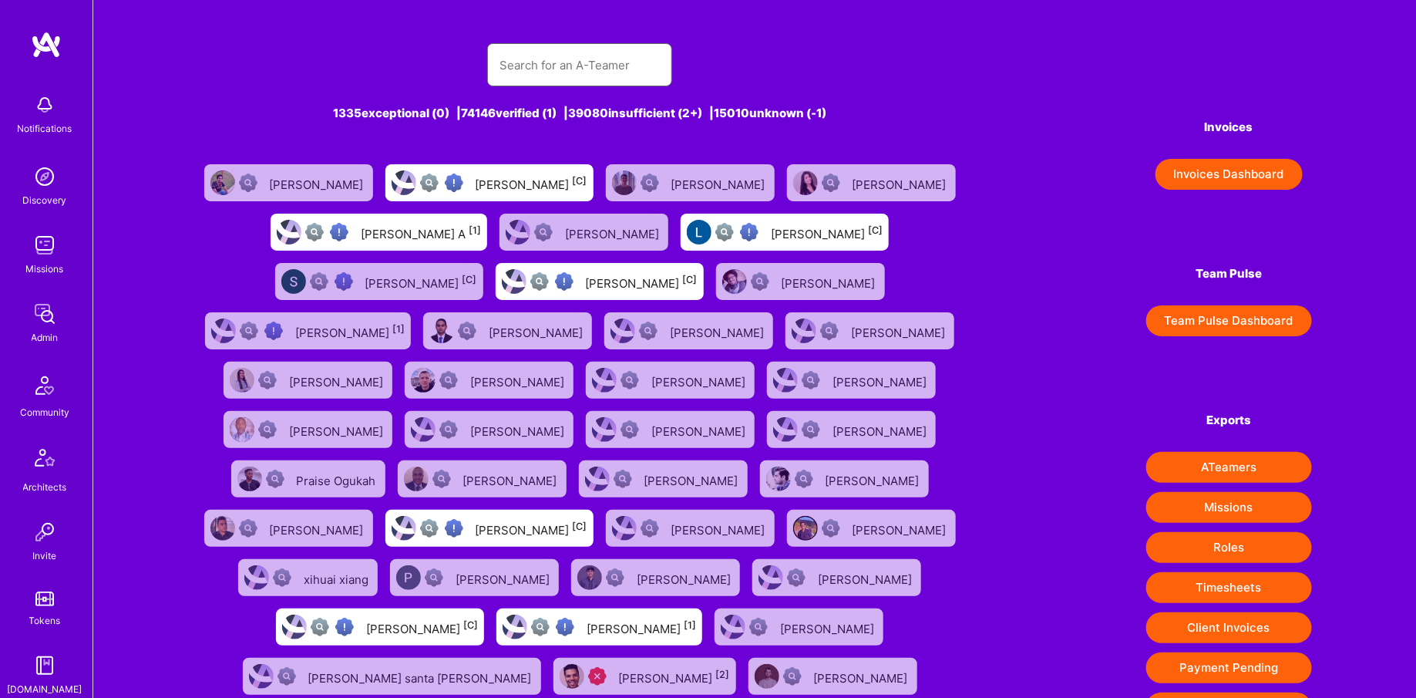
click at [530, 70] on input "text" at bounding box center [580, 64] width 160 height 39
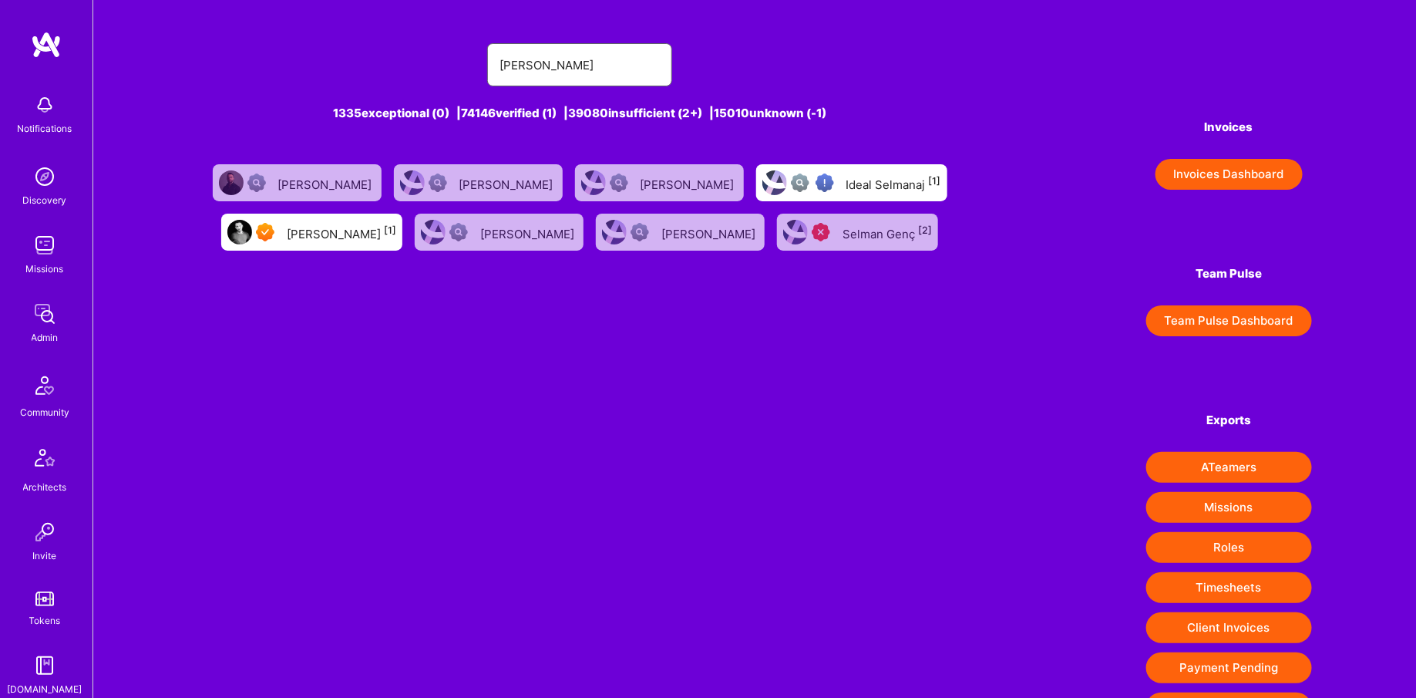
type input "selman"
click at [281, 241] on div at bounding box center [253, 232] width 53 height 25
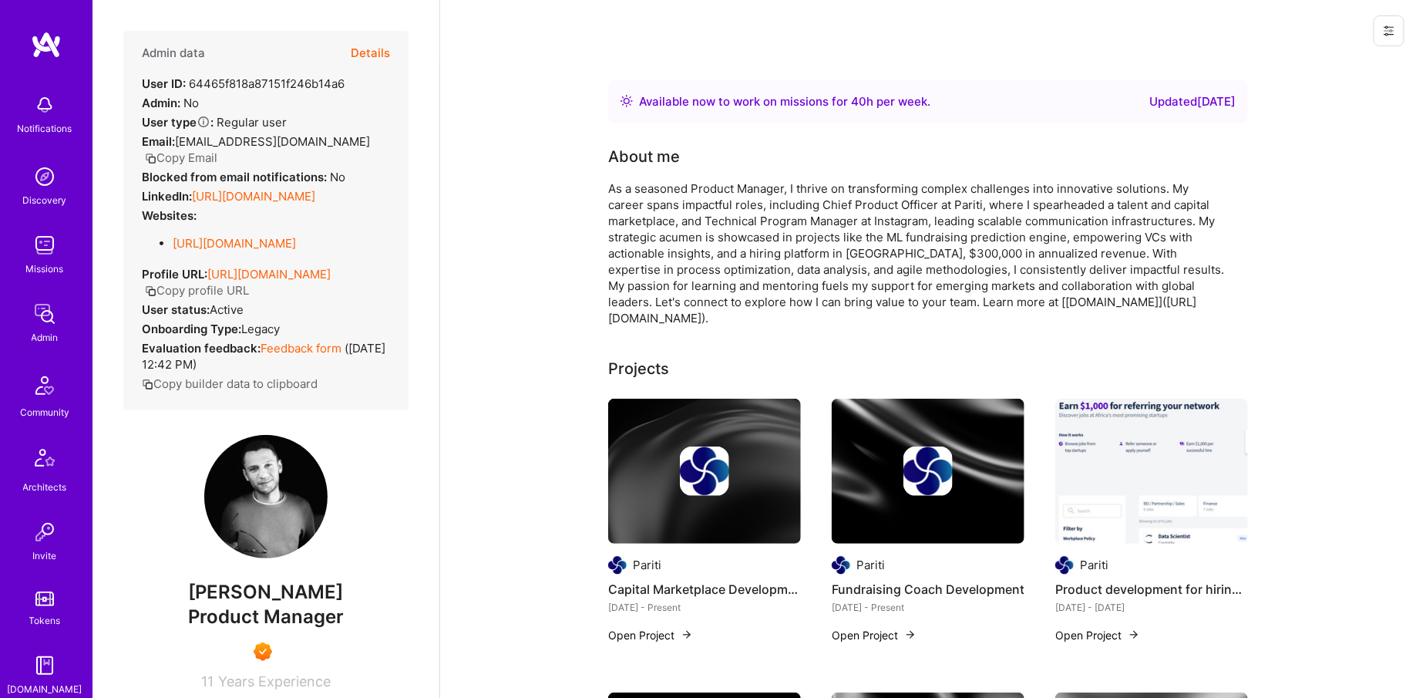
click at [54, 314] on img at bounding box center [44, 313] width 31 height 31
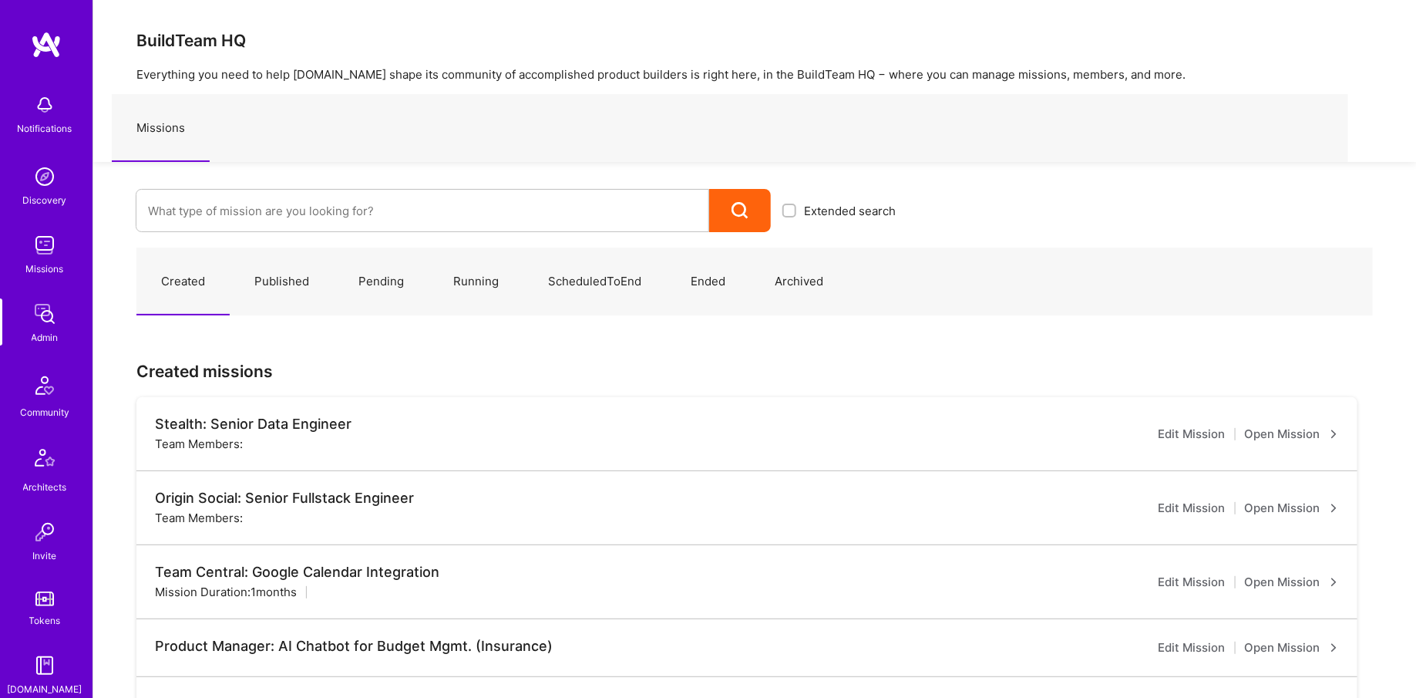
click at [19, 253] on link "Missions" at bounding box center [45, 253] width 96 height 47
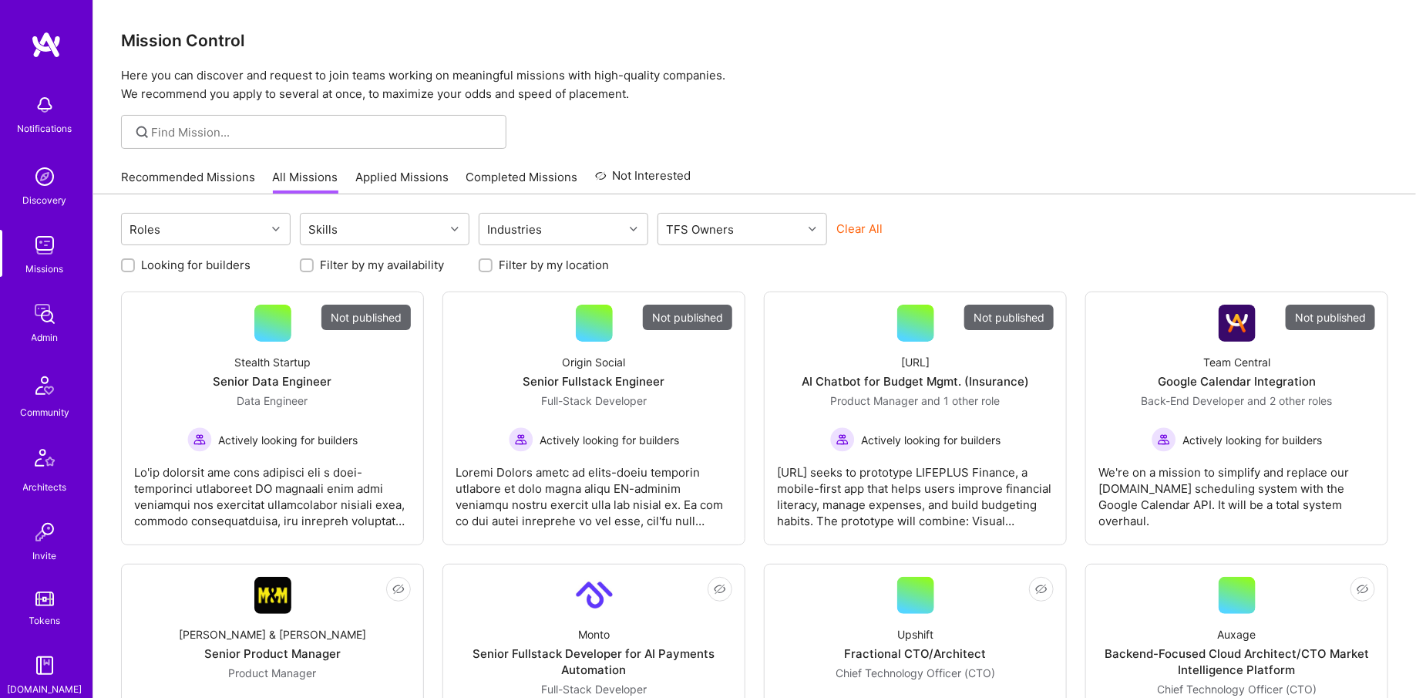
click at [195, 116] on div at bounding box center [313, 132] width 385 height 34
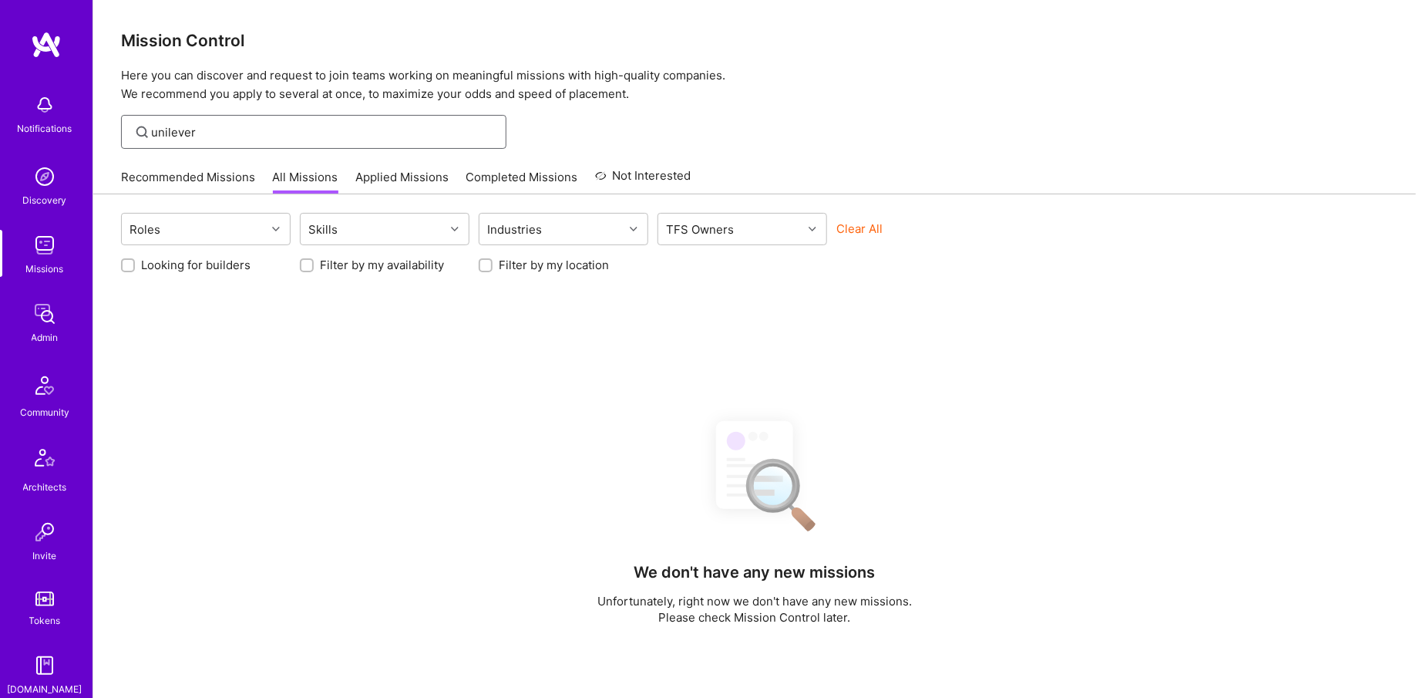
type input "unilever"
